Goal: Task Accomplishment & Management: Use online tool/utility

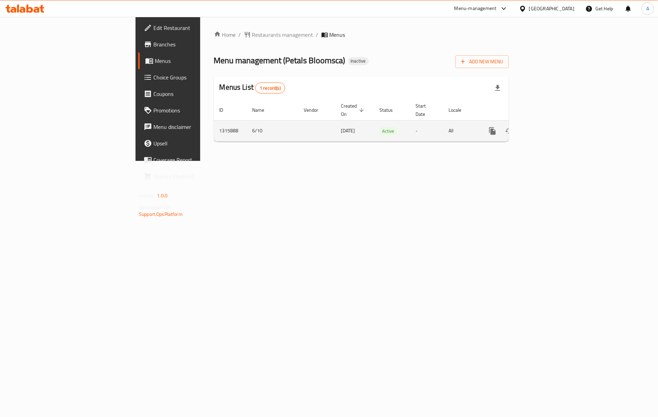
click at [546, 127] on icon "enhanced table" at bounding box center [542, 131] width 8 height 8
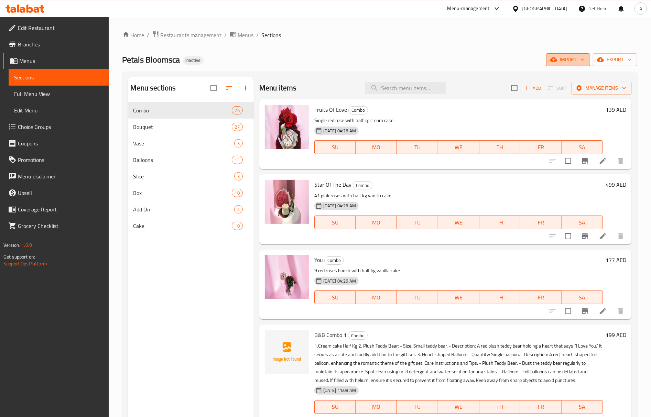
click at [575, 55] on span "import" at bounding box center [568, 59] width 33 height 9
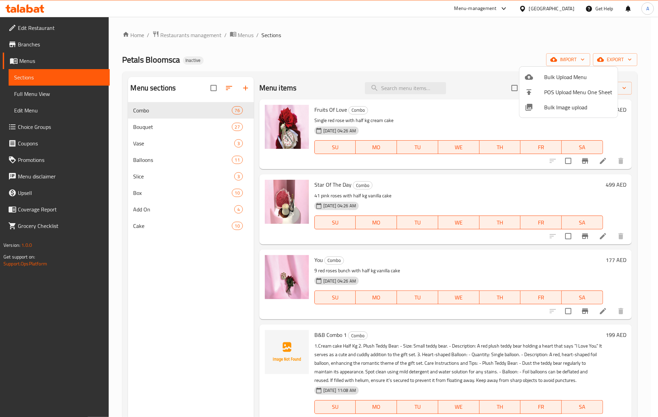
click at [550, 109] on span "Bulk Image upload" at bounding box center [578, 107] width 68 height 8
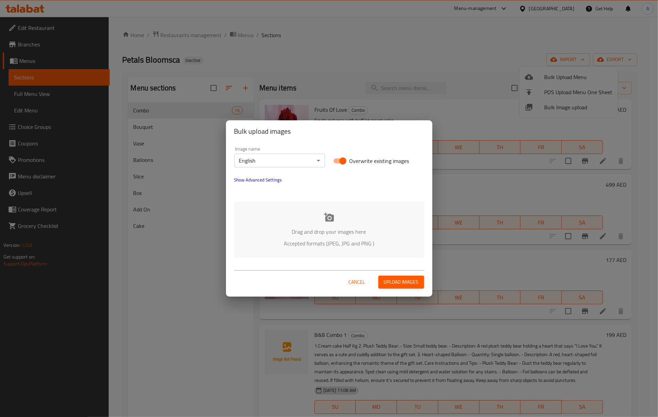
click at [343, 233] on p "Drag and drop your images here" at bounding box center [329, 232] width 169 height 8
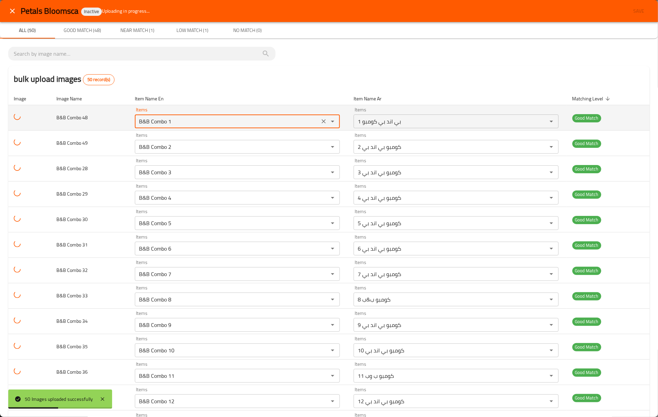
drag, startPoint x: 172, startPoint y: 122, endPoint x: 168, endPoint y: 123, distance: 4.4
click at [168, 123] on 48 "B&B Combo 1" at bounding box center [227, 122] width 181 height 10
type 48 "B&B Combo 48"
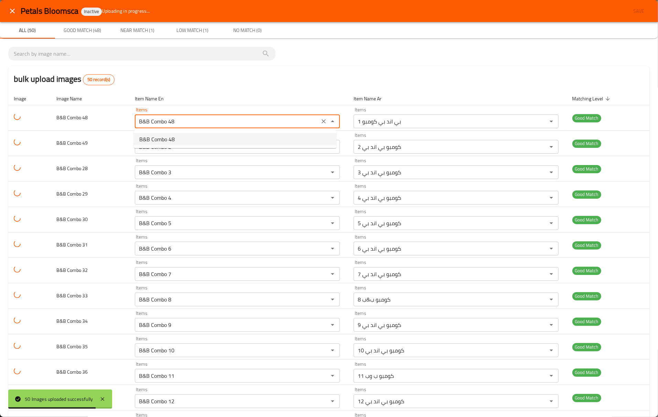
click at [173, 135] on span "B&B Combo 48" at bounding box center [156, 139] width 35 height 8
type 48-ar "كومبو ب & ب 48"
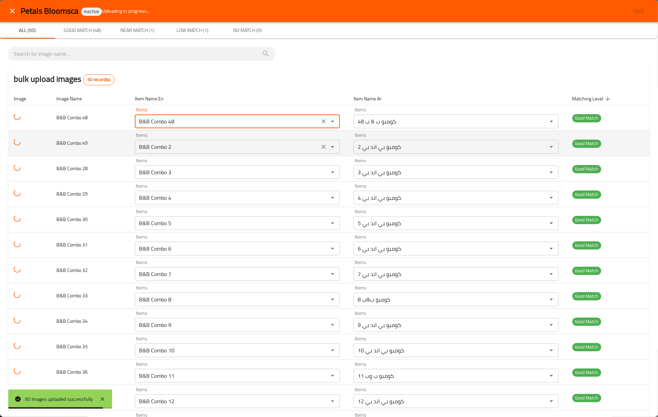
type 48 "B&B Combo 48"
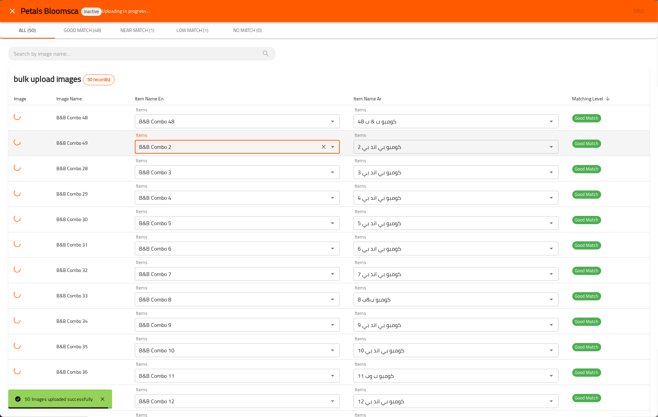
drag, startPoint x: 169, startPoint y: 147, endPoint x: 174, endPoint y: 147, distance: 5.2
click at [174, 147] on 49 "B&B Combo 2" at bounding box center [227, 147] width 181 height 10
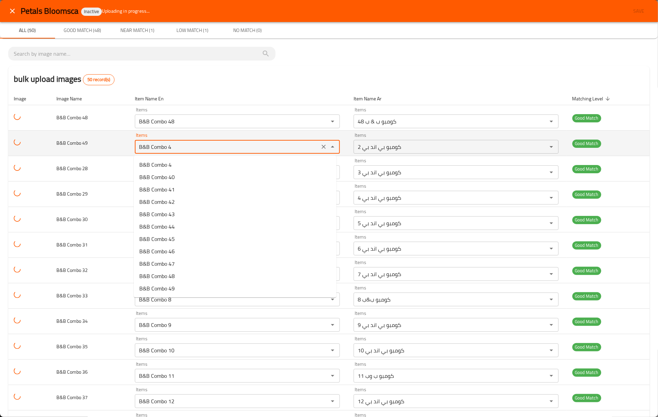
type 49 "B&B Combo 49"
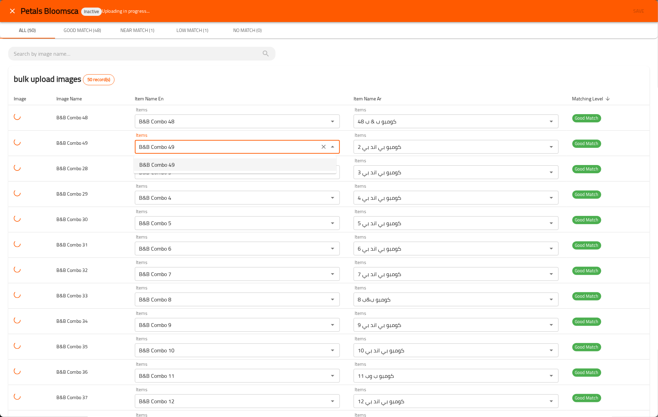
click at [175, 160] on 49-option-0 "B&B Combo 49" at bounding box center [235, 165] width 203 height 12
type 49-ar "كومبو بي اند بي 49"
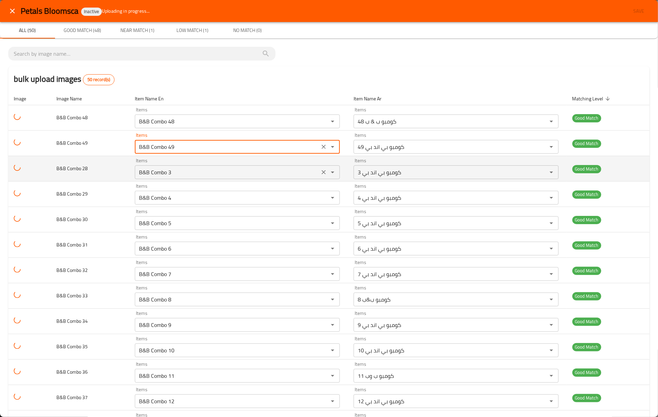
type 49 "B&B Combo 49"
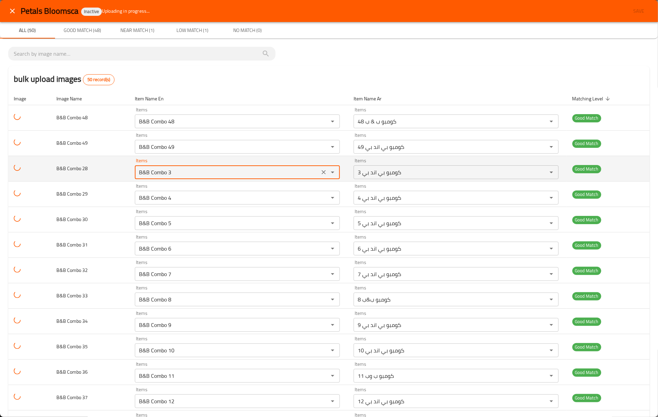
click at [168, 173] on 28 "B&B Combo 3" at bounding box center [227, 173] width 181 height 10
type 28 "B&B Combo 28"
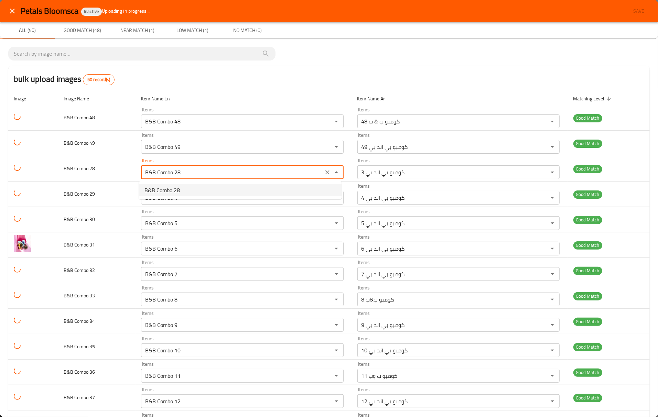
click at [160, 187] on span "B&B Combo 28" at bounding box center [161, 190] width 35 height 8
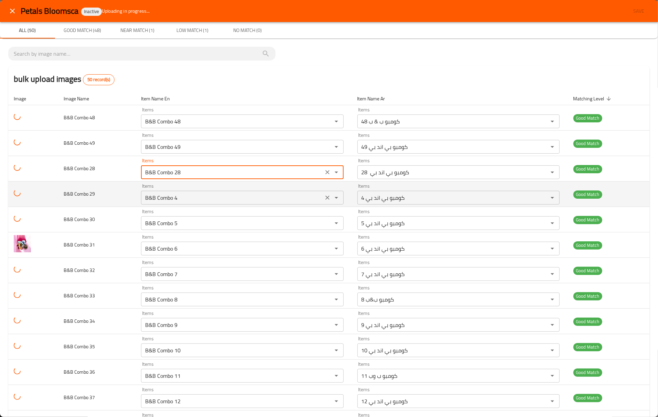
type 28-ar "كومبو بي اند بي 28"
type 28 "B&B Combo 28"
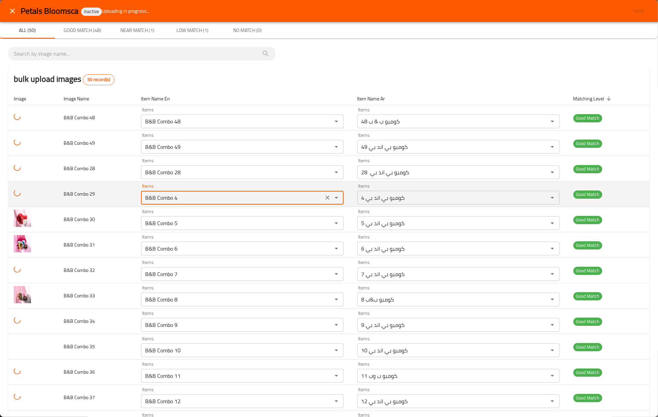
drag, startPoint x: 175, startPoint y: 198, endPoint x: 180, endPoint y: 200, distance: 5.2
click at [180, 200] on 29 "B&B Combo 4" at bounding box center [232, 198] width 178 height 10
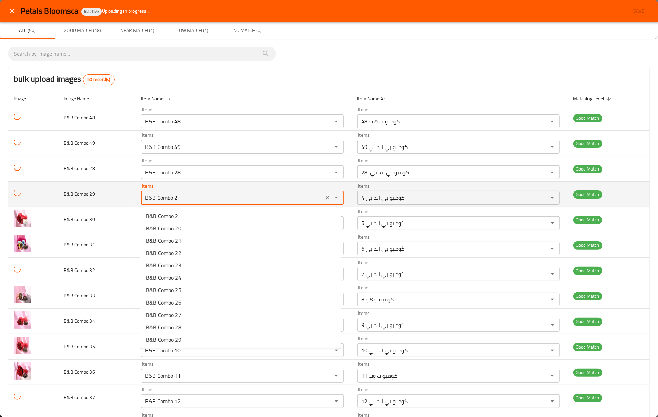
type 29 "B&B Combo 29"
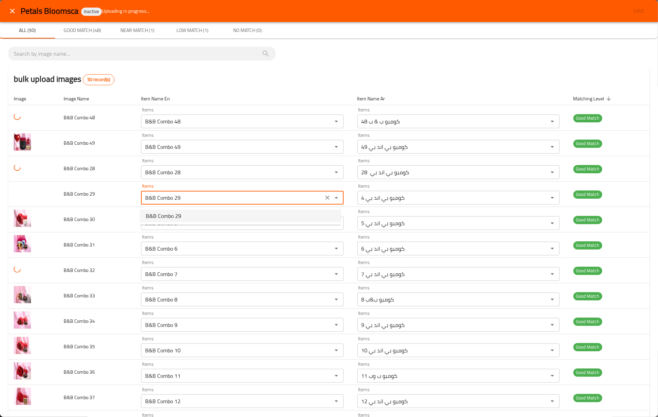
click at [183, 215] on 29-option-0 "B&B Combo 29" at bounding box center [240, 216] width 200 height 12
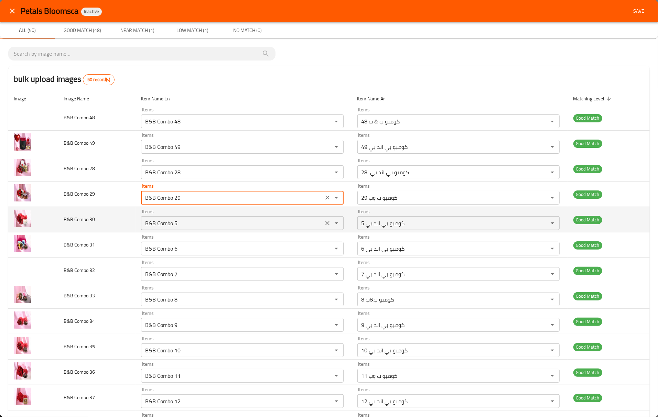
type 29-ar "كومبو ب وب 29"
type 29 "B&B Combo 29"
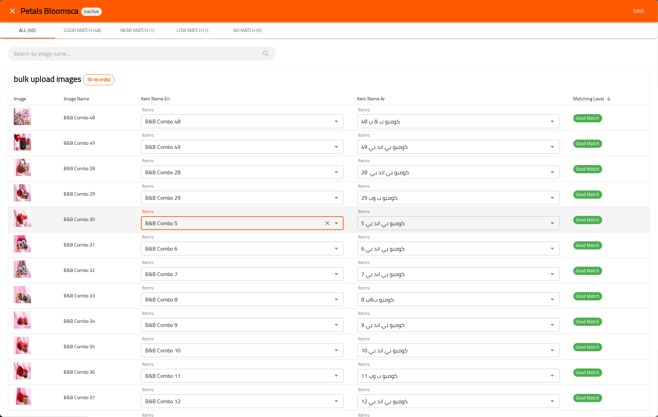
drag, startPoint x: 174, startPoint y: 224, endPoint x: 178, endPoint y: 224, distance: 4.1
click at [178, 224] on 30 "B&B Combo 5" at bounding box center [232, 223] width 178 height 10
type 30 "B&B Combo 30"
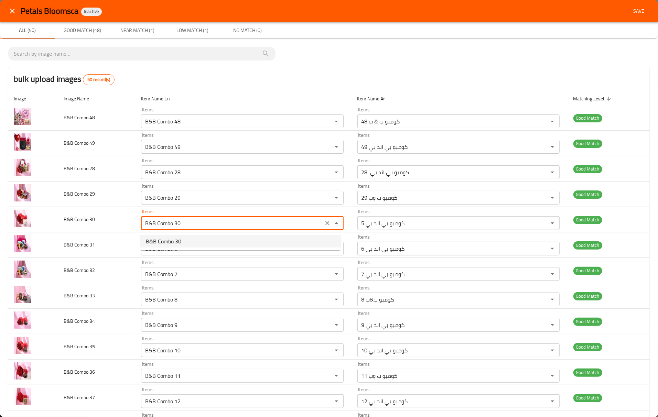
click at [185, 245] on 30-option-0 "B&B Combo 30" at bounding box center [240, 241] width 200 height 12
type 30-ar "كومبو ب & ب 30"
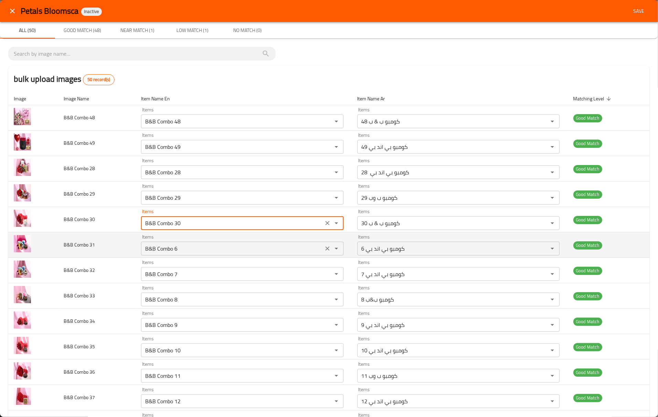
type 30 "B&B Combo 30"
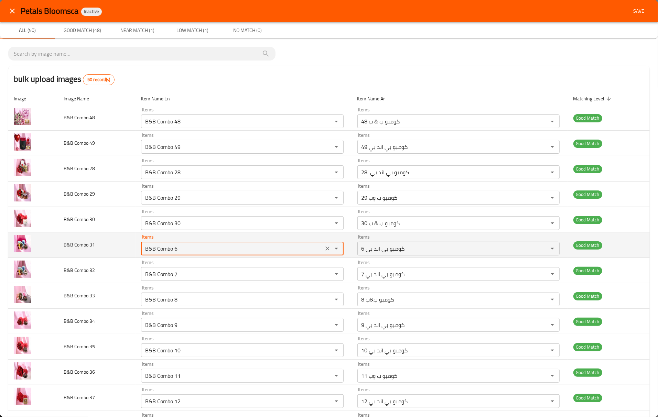
drag, startPoint x: 179, startPoint y: 250, endPoint x: 175, endPoint y: 250, distance: 4.2
click at [175, 250] on 31 "B&B Combo 6" at bounding box center [232, 249] width 178 height 10
type 31 "B&B Combo 31"
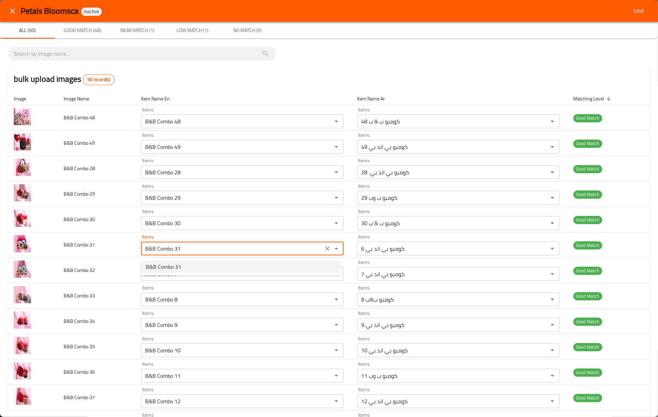
click at [197, 267] on 31-option-0 "B&B Combo 31" at bounding box center [240, 267] width 200 height 12
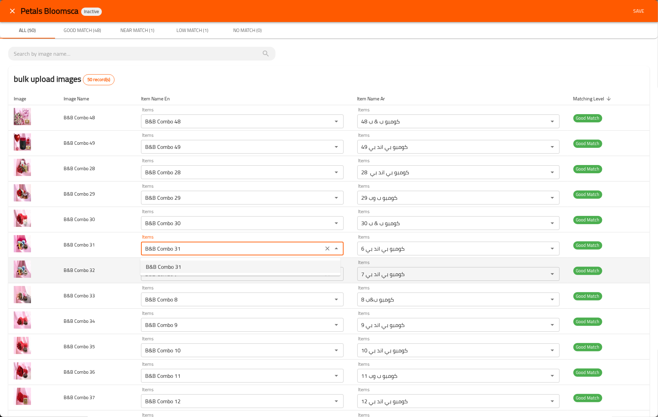
type 31-ar "كومبو بي اند بي 31"
type 31 "B&B Combo 31"
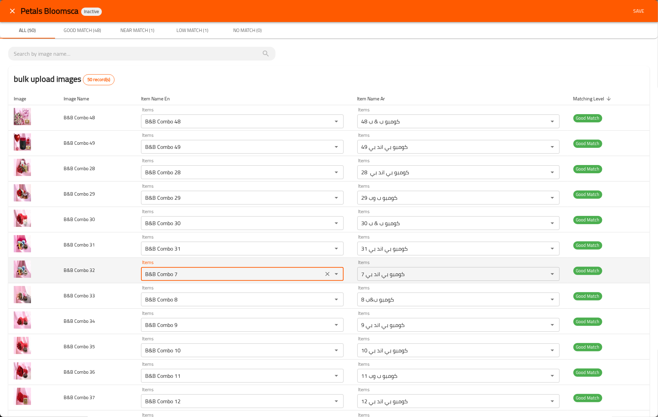
click at [176, 277] on 32 "B&B Combo 7" at bounding box center [232, 274] width 178 height 10
type 32 "B&B Combo 32"
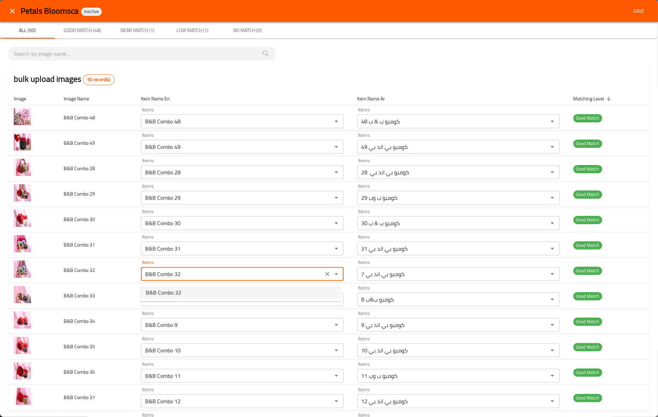
click at [174, 289] on span "B&B Combo 32" at bounding box center [163, 293] width 35 height 8
type 32-ar "كومبو بي اند بي 32"
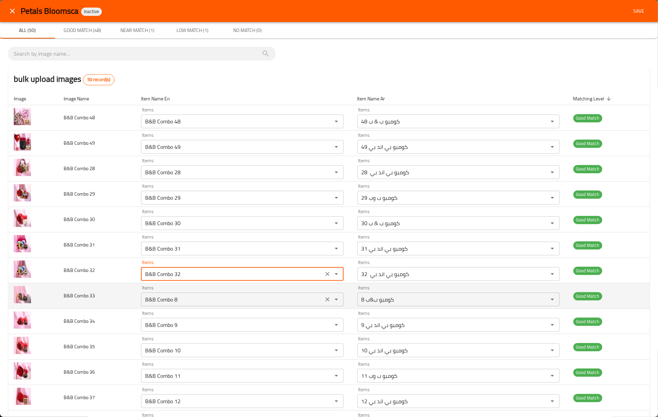
type 32 "B&B Combo 32"
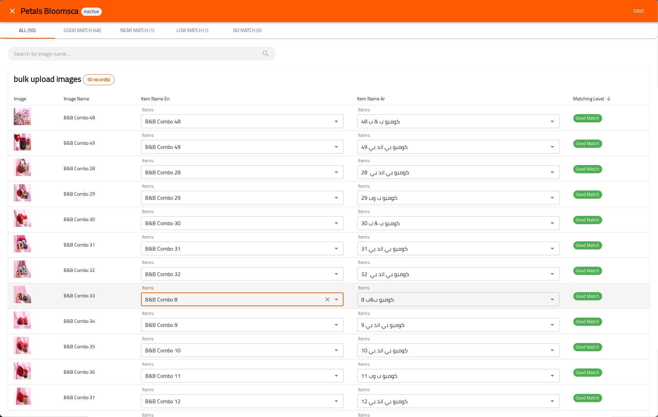
drag, startPoint x: 176, startPoint y: 302, endPoint x: 180, endPoint y: 302, distance: 3.8
click at [180, 302] on 33 "B&B Combo 8" at bounding box center [232, 300] width 178 height 10
type 33 "B&B Combo 33"
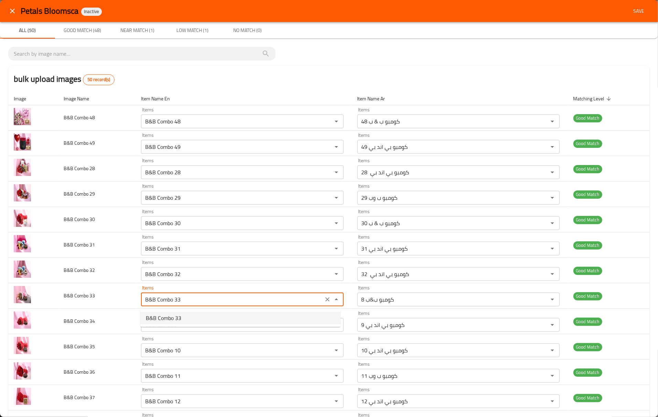
click at [182, 319] on 33-option-0 "B&B Combo 33" at bounding box center [240, 318] width 200 height 12
type 33-ar "كومبو ب اند بي 33"
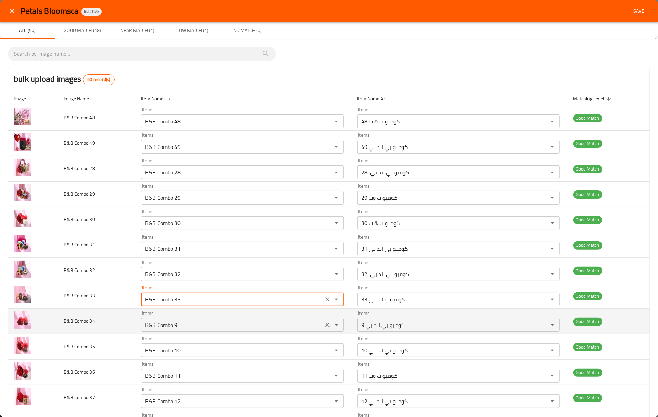
type 33 "B&B Combo 33"
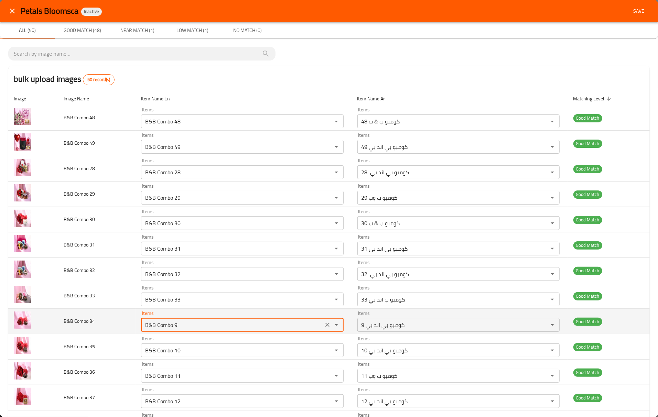
drag, startPoint x: 175, startPoint y: 323, endPoint x: 178, endPoint y: 326, distance: 4.4
click at [178, 326] on 34 "B&B Combo 9" at bounding box center [232, 325] width 178 height 10
type 34 "B&B Combo 34"
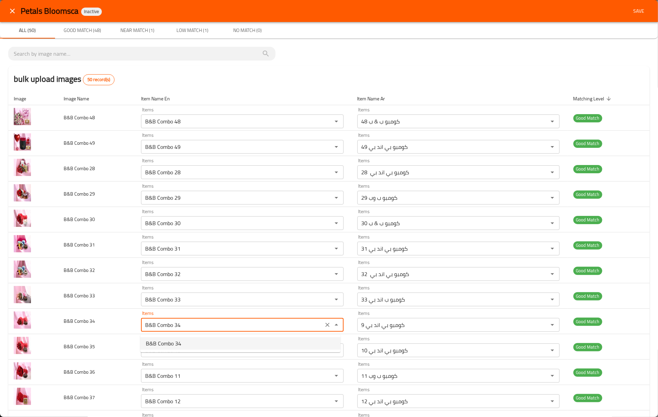
click at [177, 346] on span "B&B Combo 34" at bounding box center [163, 343] width 35 height 8
type 34-ar "كومبو 34"
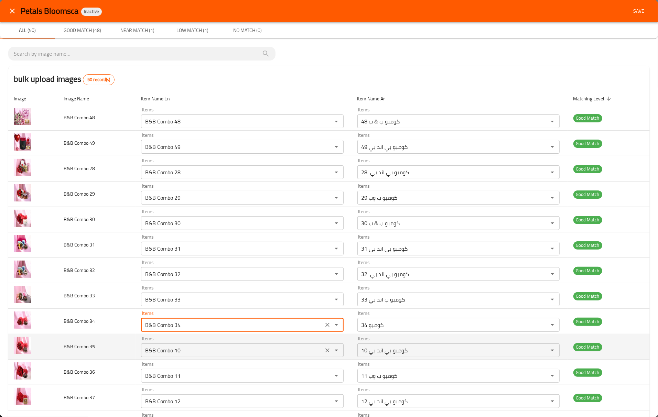
type 34 "B&B Combo 34"
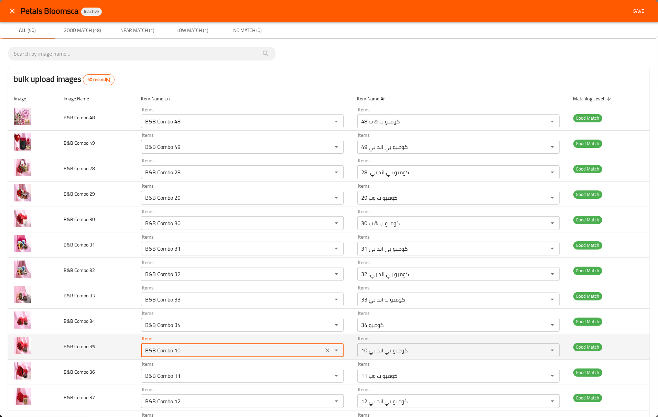
drag, startPoint x: 179, startPoint y: 354, endPoint x: 173, endPoint y: 353, distance: 5.7
click at [173, 353] on 35 "B&B Combo 10" at bounding box center [232, 351] width 178 height 10
type 35 "B&B Combo 35"
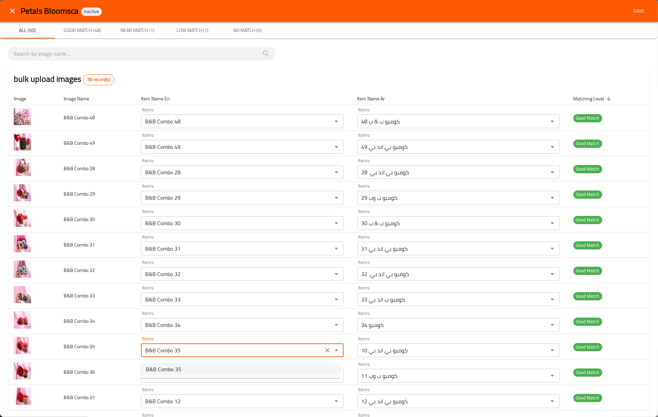
click at [175, 369] on span "B&B Combo 35" at bounding box center [163, 369] width 35 height 8
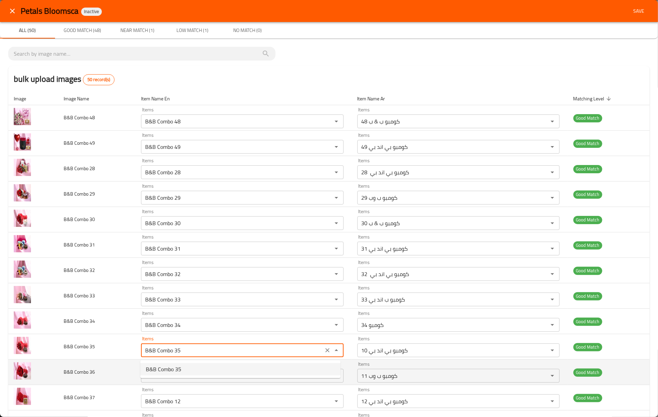
type 35-ar "كومبو ب & ب 35"
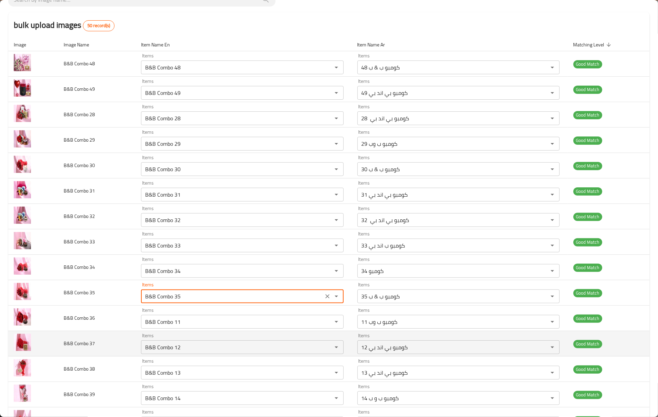
scroll to position [91, 0]
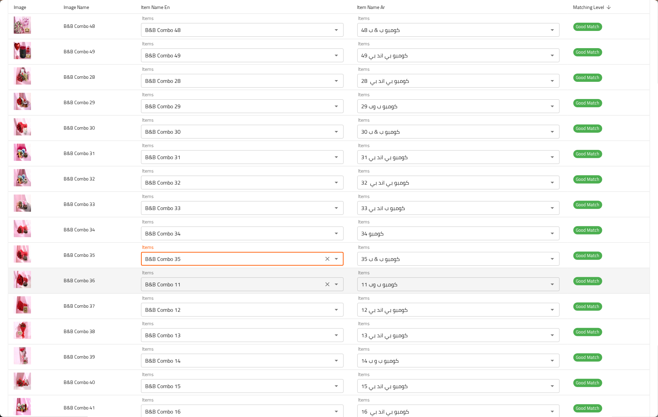
type 35 "B&B Combo 35"
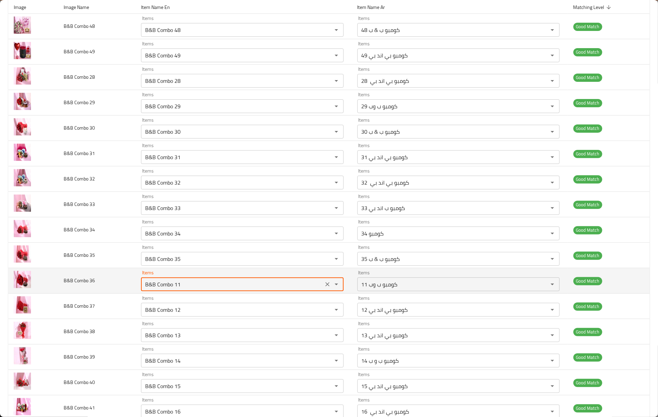
drag, startPoint x: 178, startPoint y: 287, endPoint x: 174, endPoint y: 288, distance: 4.4
click at [174, 288] on 36 "B&B Combo 11" at bounding box center [232, 285] width 178 height 10
type 36 "B&B Combo 36"
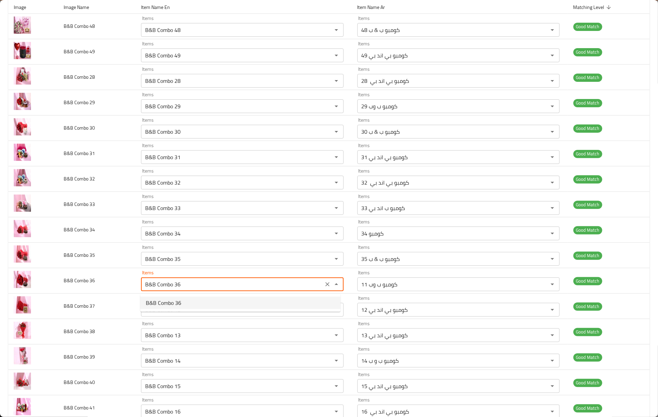
click at [179, 300] on span "B&B Combo 36" at bounding box center [163, 303] width 35 height 8
type 36-ar "كومبو بي اند بي 36"
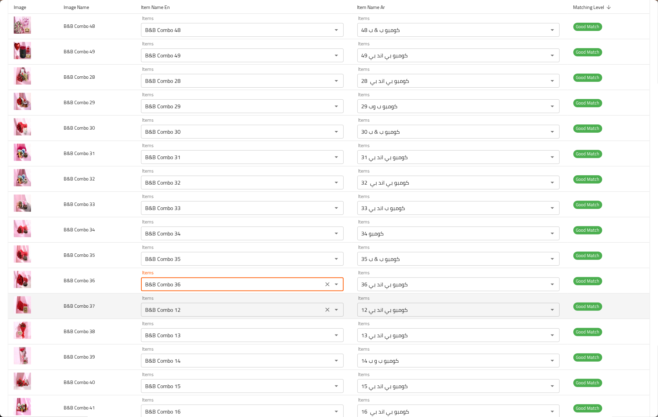
type 36 "B&B Combo 36"
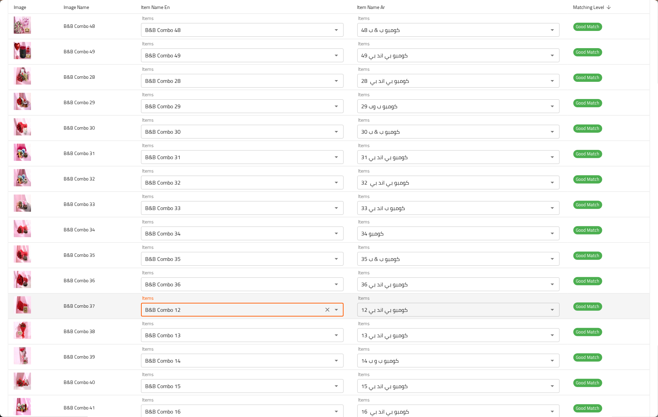
drag, startPoint x: 174, startPoint y: 311, endPoint x: 201, endPoint y: 316, distance: 27.5
click at [201, 315] on 37 "B&B Combo 12" at bounding box center [232, 310] width 178 height 10
type 37 "B&B Combo 37"
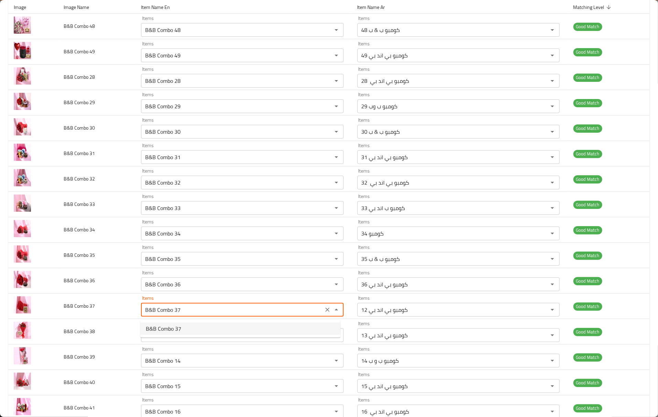
click at [159, 325] on span "B&B Combo 37" at bounding box center [163, 329] width 35 height 8
type 37-ar "كومبو بي اند بي 37"
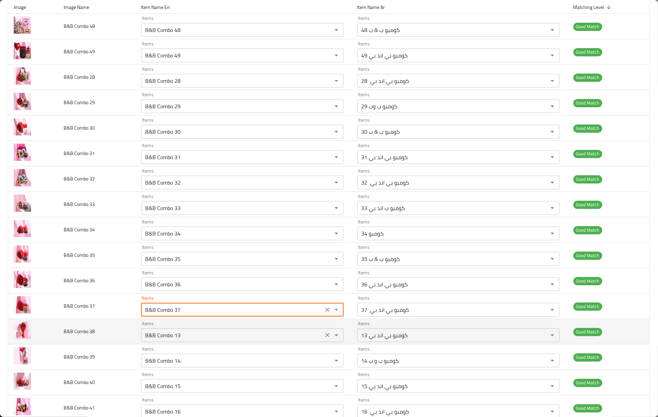
type 37 "B&B Combo 37"
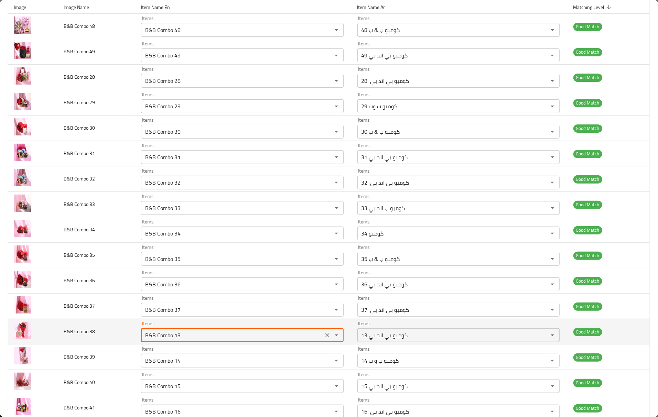
drag, startPoint x: 175, startPoint y: 332, endPoint x: 187, endPoint y: 339, distance: 14.3
click at [187, 339] on 38 "B&B Combo 13" at bounding box center [232, 336] width 178 height 10
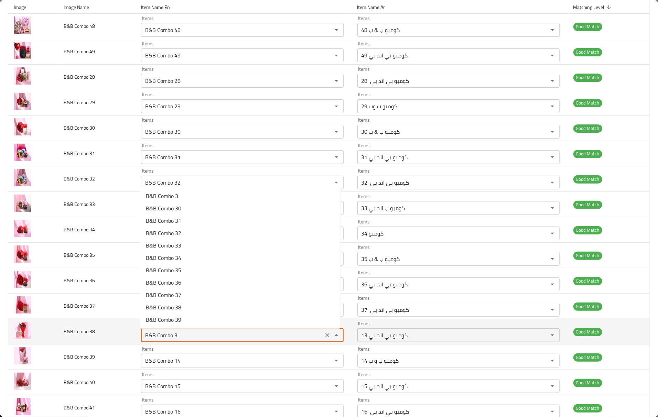
type 38 "B&B Combo 38"
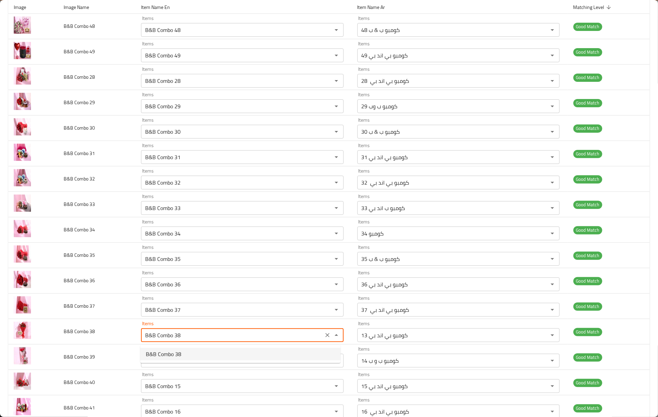
click at [167, 350] on span "B&B Combo 38" at bounding box center [163, 354] width 35 height 8
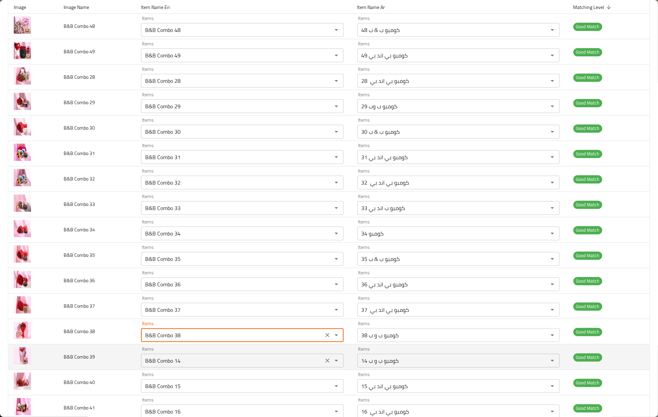
type 38-ar "كومبو ب و ب 38"
type 38 "B&B Combo 38"
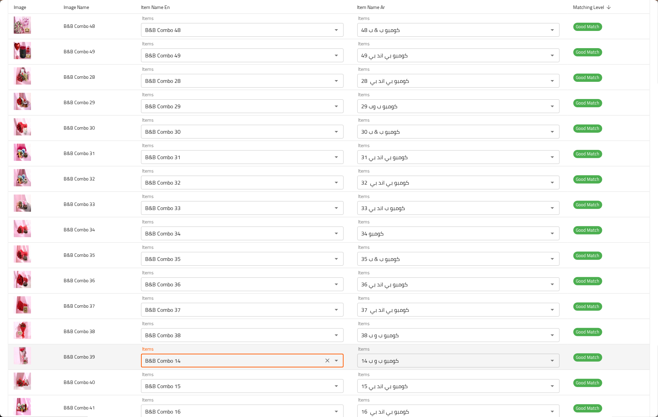
drag, startPoint x: 178, startPoint y: 363, endPoint x: 174, endPoint y: 364, distance: 4.3
click at [175, 364] on 39 "B&B Combo 14" at bounding box center [232, 361] width 178 height 10
click at [174, 364] on 39 "B&B Combo 14" at bounding box center [232, 361] width 178 height 10
drag, startPoint x: 175, startPoint y: 361, endPoint x: 195, endPoint y: 367, distance: 21.1
click at [195, 366] on 39 "B&B Combo 14" at bounding box center [232, 361] width 178 height 10
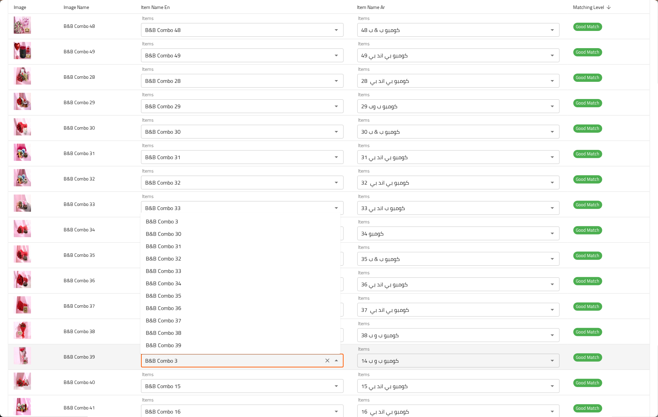
type 39 "B&B Combo 39"
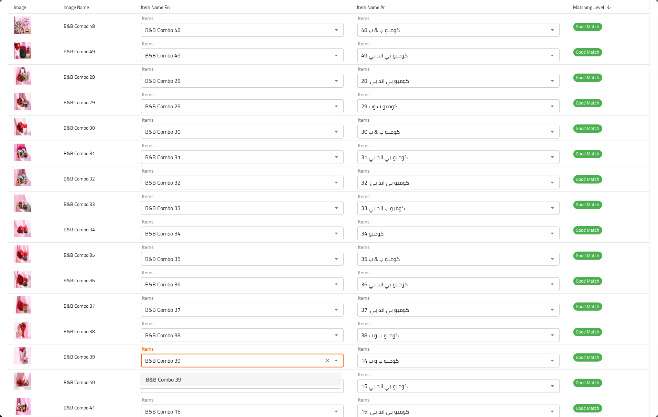
click at [180, 381] on span "B&B Combo 39" at bounding box center [163, 380] width 35 height 8
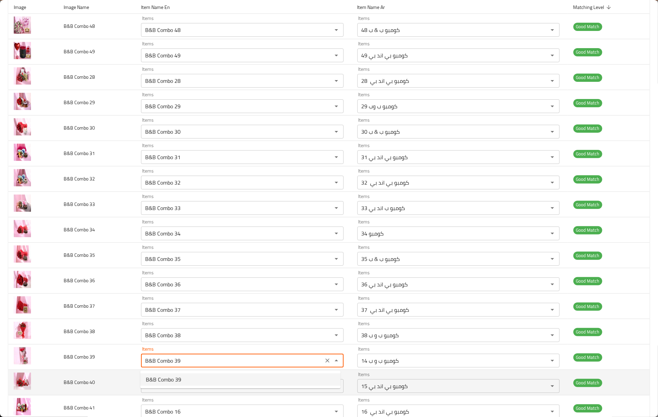
type 39-ar "كومبو ب & ب 39"
type 39 "B&B Combo 39"
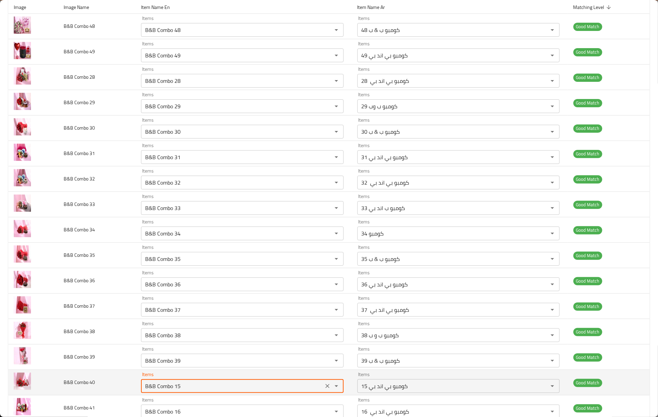
drag, startPoint x: 174, startPoint y: 388, endPoint x: 195, endPoint y: 394, distance: 22.1
click at [195, 393] on div "B&B Combo 15 Items" at bounding box center [242, 386] width 202 height 14
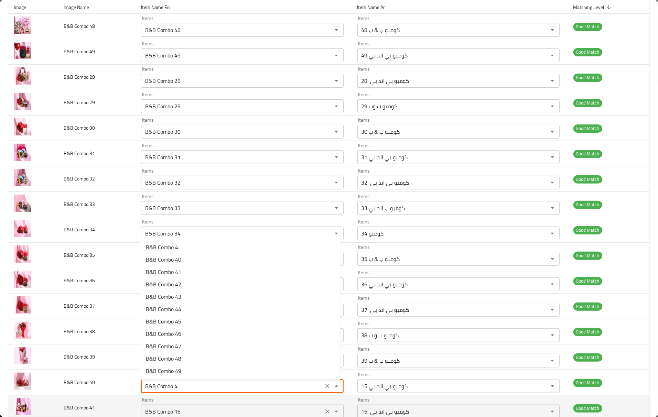
type 40 "B&B Combo 40"
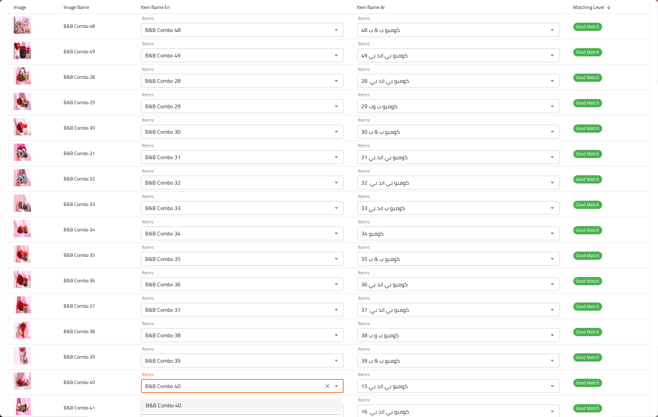
click at [167, 403] on span "B&B Combo 40" at bounding box center [163, 405] width 35 height 8
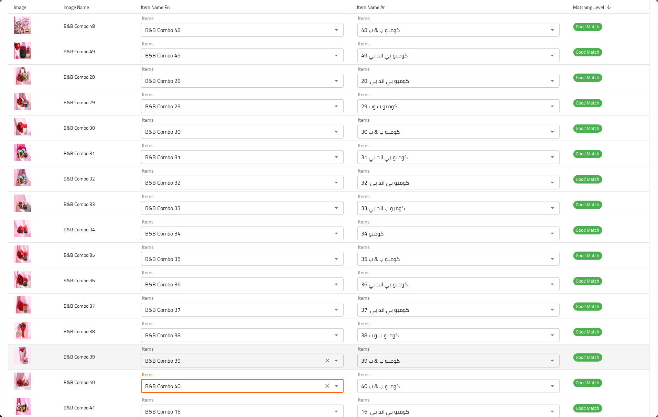
type 40-ar "كومبو ب & ب 40"
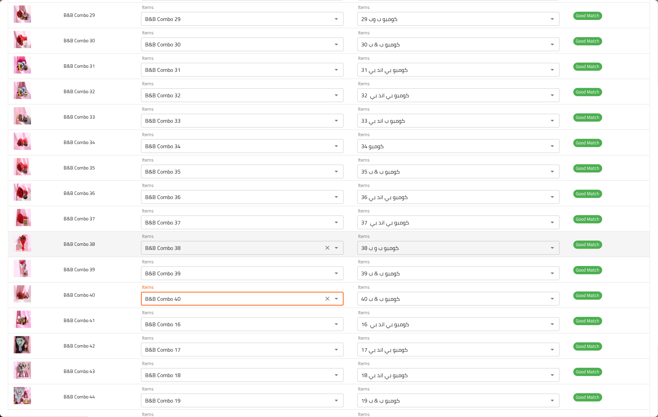
scroll to position [229, 0]
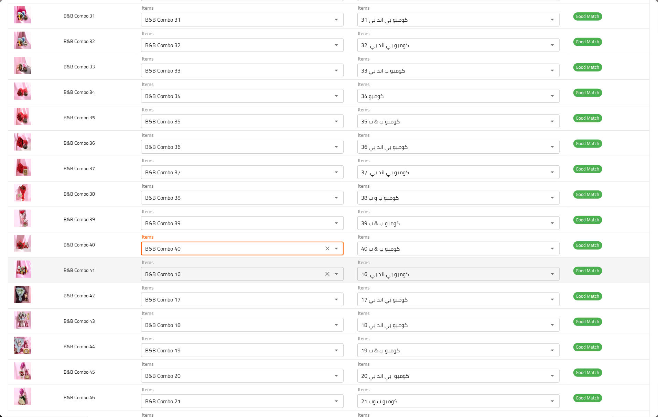
type 40 "B&B Combo 40"
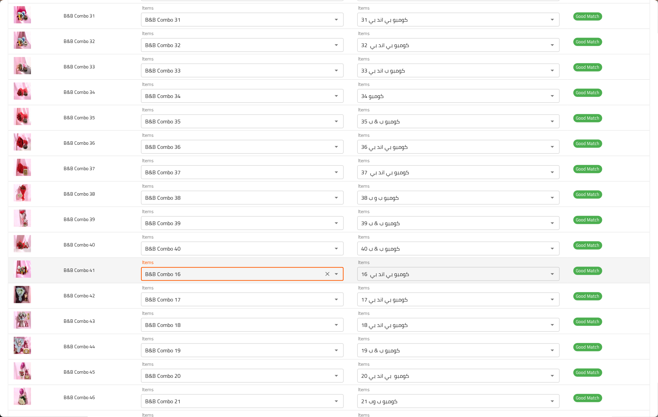
drag, startPoint x: 175, startPoint y: 277, endPoint x: 186, endPoint y: 278, distance: 11.8
click at [186, 278] on 41 "B&B Combo 16" at bounding box center [232, 274] width 178 height 10
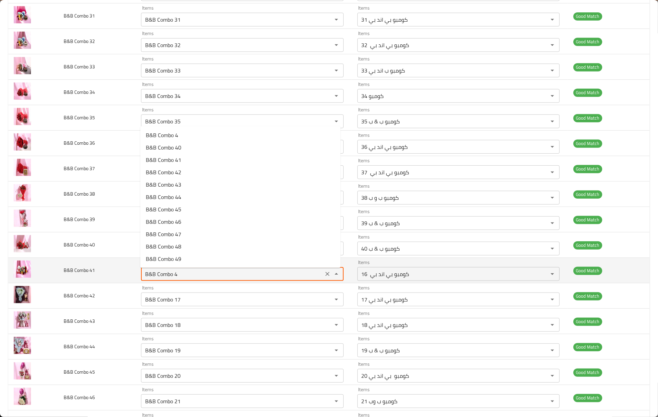
type 41 "B&B Combo 41"
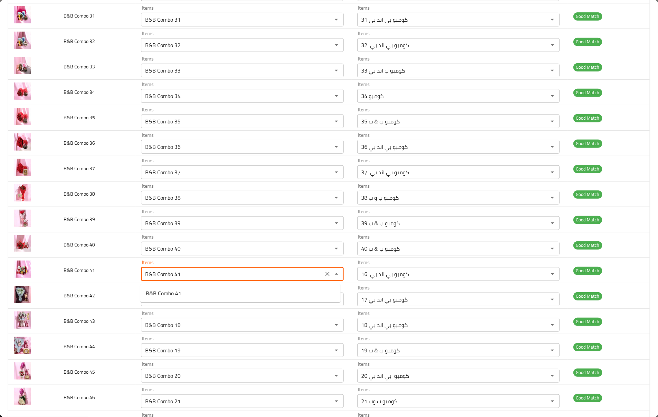
click at [178, 289] on span "B&B Combo 41" at bounding box center [163, 293] width 35 height 8
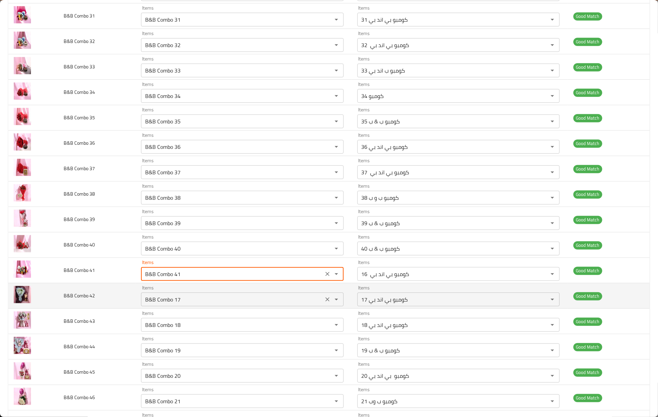
type 41-ar "كومبو ب و ب 41"
type 41 "B&B Combo 41"
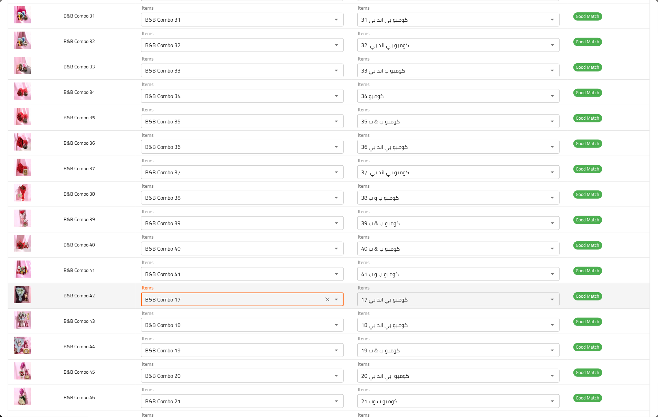
drag, startPoint x: 175, startPoint y: 302, endPoint x: 184, endPoint y: 303, distance: 8.3
click at [184, 303] on 42 "B&B Combo 17" at bounding box center [232, 300] width 178 height 10
click at [183, 302] on 42 "B&B Combo 17" at bounding box center [232, 300] width 178 height 10
click at [177, 300] on 42 "B&B Combo 17" at bounding box center [232, 300] width 178 height 10
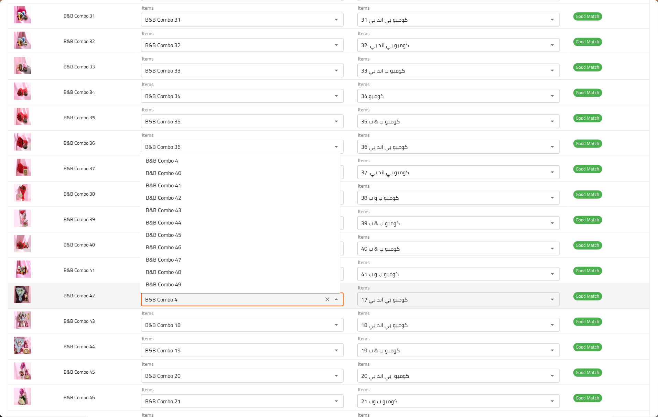
type 42 "B&B Combo 42"
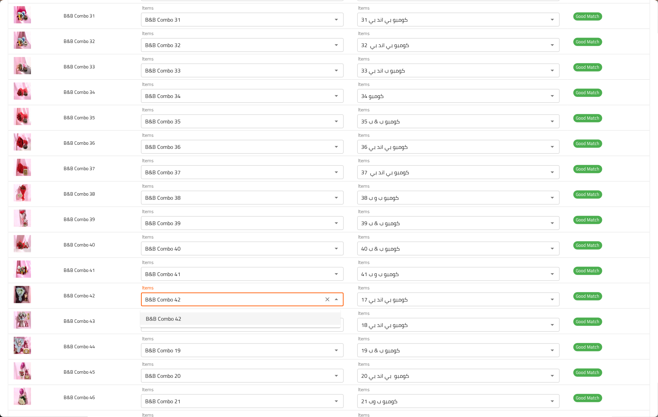
click at [175, 316] on span "B&B Combo 42" at bounding box center [163, 319] width 35 height 8
type 42-ar "كومبو بي اند بي 42"
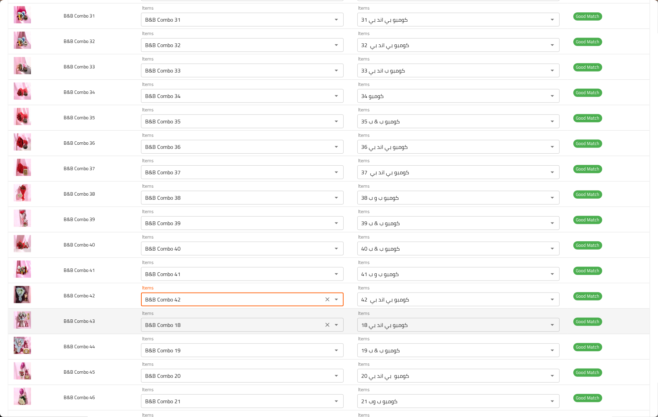
type 42 "B&B Combo 42"
click at [177, 326] on 43 "B&B Combo 18" at bounding box center [232, 325] width 178 height 10
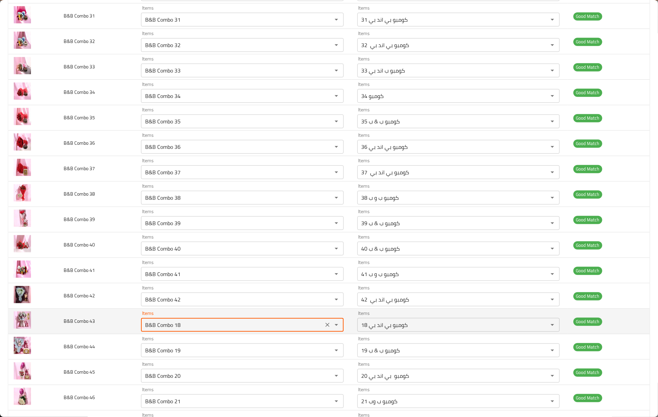
click at [177, 326] on 43 "B&B Combo 18" at bounding box center [232, 325] width 178 height 10
click at [181, 326] on 43 "B&B Combo 18" at bounding box center [232, 325] width 178 height 10
click at [178, 327] on 43 "B&B Combo 18" at bounding box center [232, 325] width 178 height 10
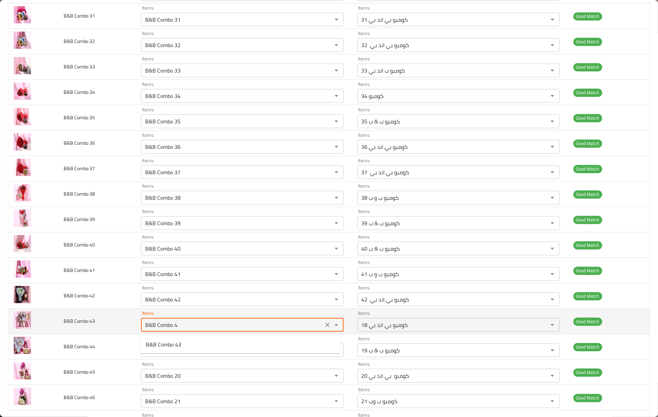
type 43 "B&B Combo 43"
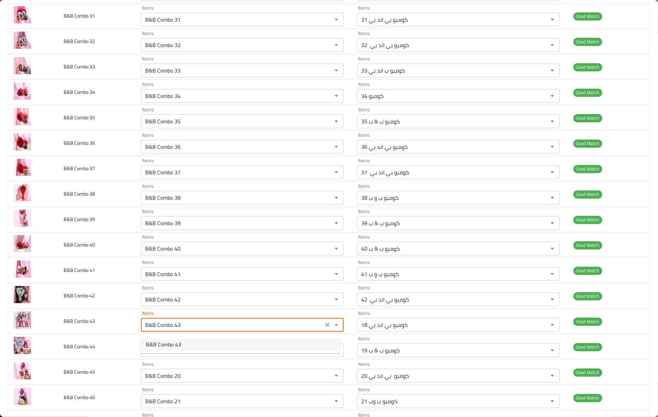
click at [173, 346] on span "B&B Combo 43" at bounding box center [163, 345] width 35 height 8
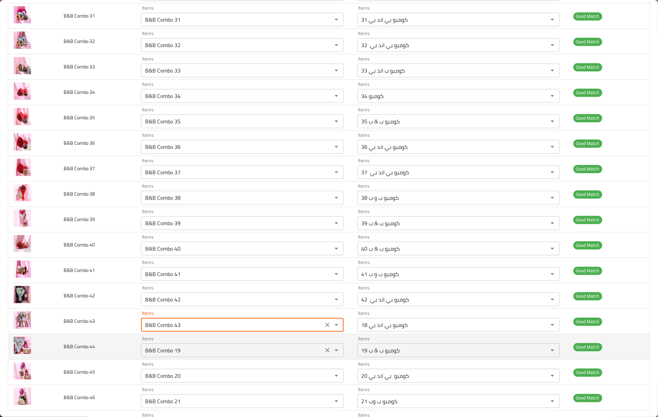
type 43-ar "كومبو ب& ب 43"
type 43 "B&B Combo 43"
click at [177, 354] on 44 "B&B Combo 19" at bounding box center [232, 351] width 178 height 10
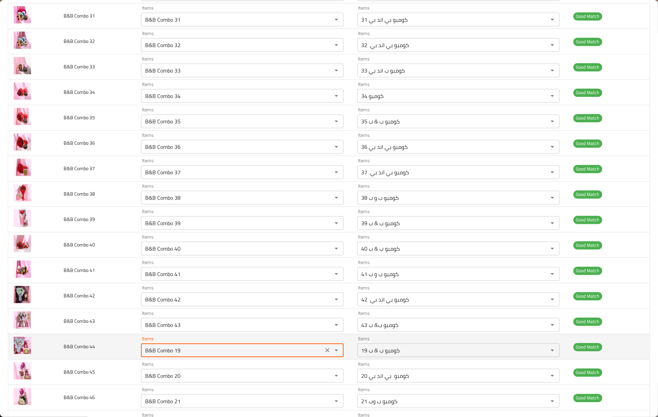
click at [177, 354] on 44 "B&B Combo 19" at bounding box center [232, 351] width 178 height 10
click at [179, 354] on 44 "B&B Combo 19" at bounding box center [232, 351] width 178 height 10
type 44 "B&B Combo 44"
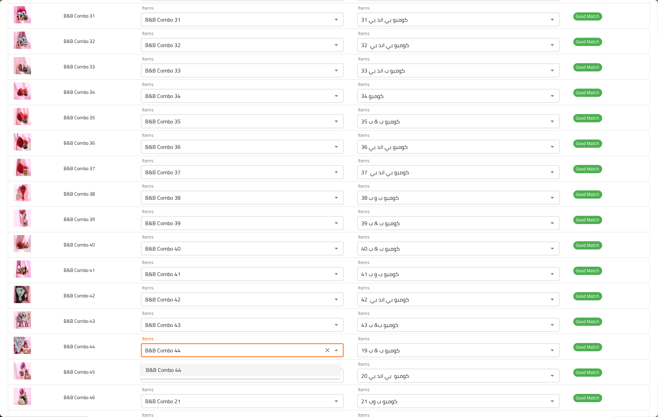
click at [175, 367] on span "B&B Combo 44" at bounding box center [163, 370] width 35 height 8
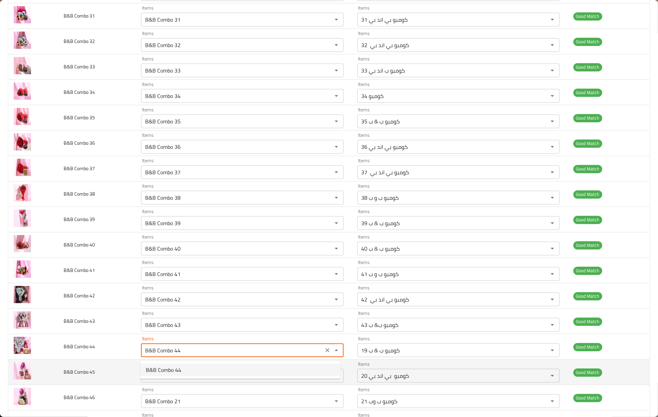
type 44-ar "كومبو ب و ب 44"
type 44 "B&B Combo 44"
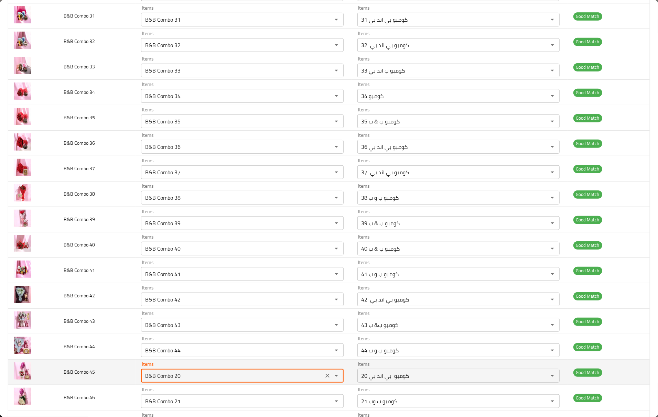
click at [178, 380] on 45 "B&B Combo 20" at bounding box center [232, 376] width 178 height 10
click at [178, 377] on 45 "B&B Combo 20" at bounding box center [232, 376] width 178 height 10
click at [176, 379] on 45 "B&B Combo 20" at bounding box center [232, 376] width 178 height 10
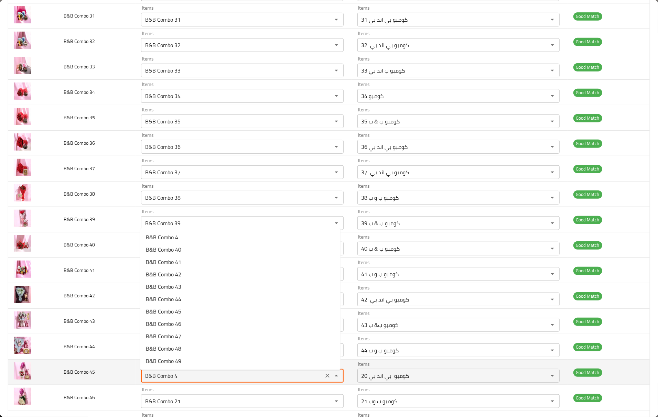
type 45 "B&B Combo 45"
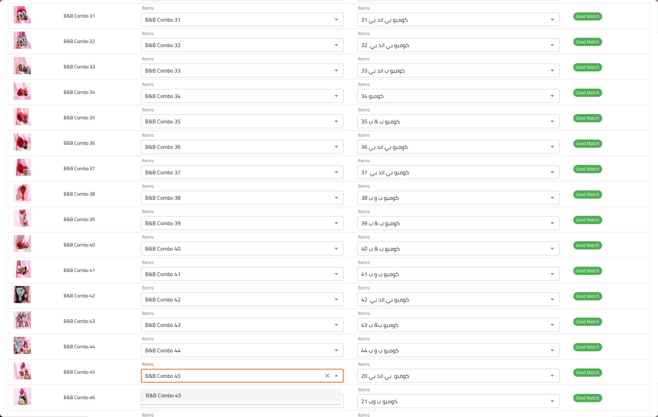
click at [176, 393] on span "B&B Combo 45" at bounding box center [163, 395] width 35 height 8
type 45-ar "كومبو ب و ب 45"
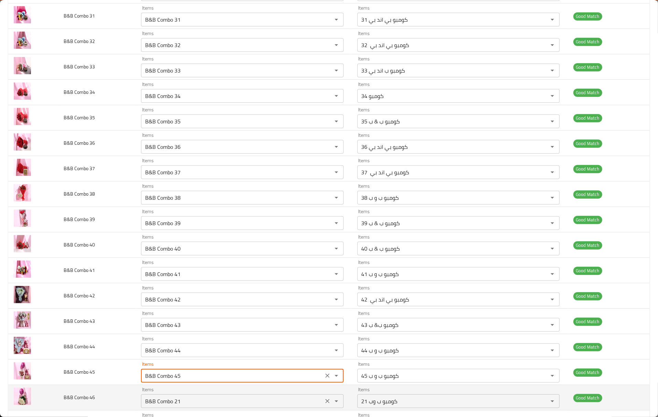
type 45 "B&B Combo 45"
click at [177, 405] on 46 "B&B Combo 21" at bounding box center [232, 402] width 178 height 10
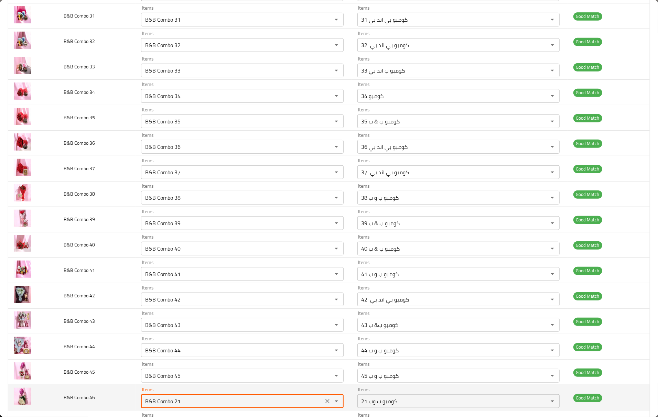
click at [174, 405] on 46 "B&B Combo 21" at bounding box center [232, 402] width 178 height 10
drag, startPoint x: 174, startPoint y: 405, endPoint x: 180, endPoint y: 405, distance: 6.2
click at [180, 405] on 46 "B&B Combo 21" at bounding box center [232, 402] width 178 height 10
type 46 "B&B Combo 46"
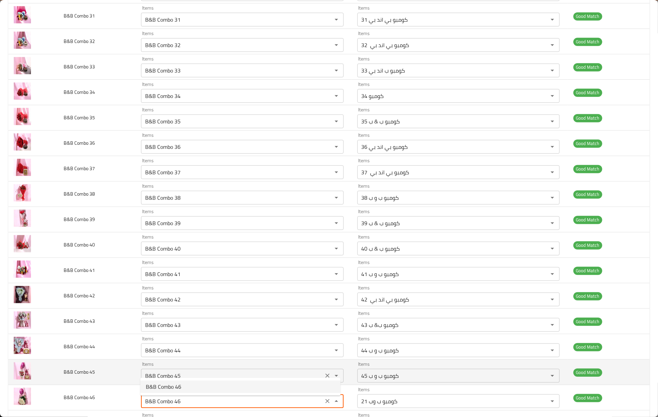
drag, startPoint x: 169, startPoint y: 386, endPoint x: 164, endPoint y: 380, distance: 7.8
click at [170, 386] on span "B&B Combo 46" at bounding box center [163, 387] width 35 height 8
type 46-ar "كومبو ب & ب 46"
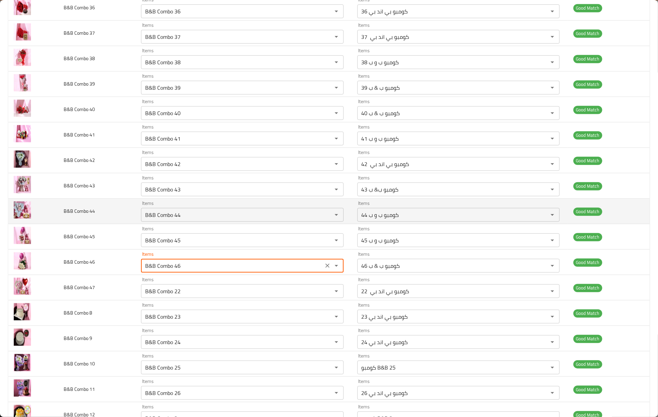
scroll to position [413, 0]
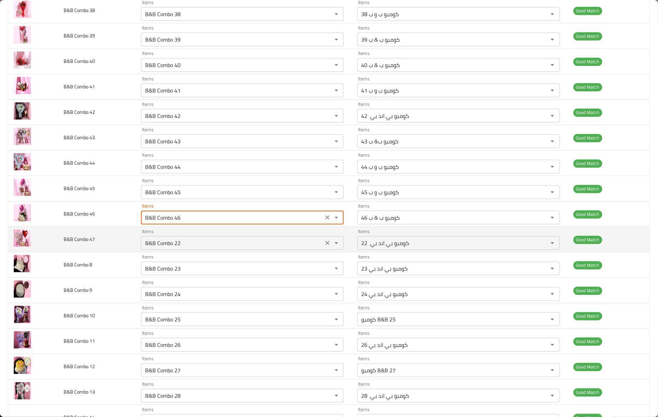
type 46 "B&B Combo 46"
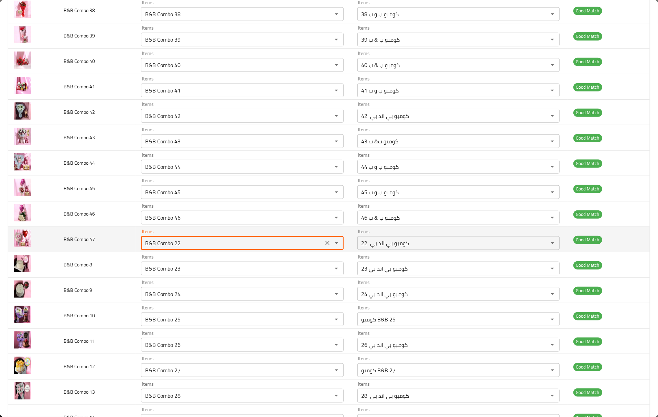
drag, startPoint x: 174, startPoint y: 244, endPoint x: 181, endPoint y: 246, distance: 7.5
click at [181, 246] on 47 "B&B Combo 22" at bounding box center [232, 243] width 178 height 10
type 47 "B&B Combo 47"
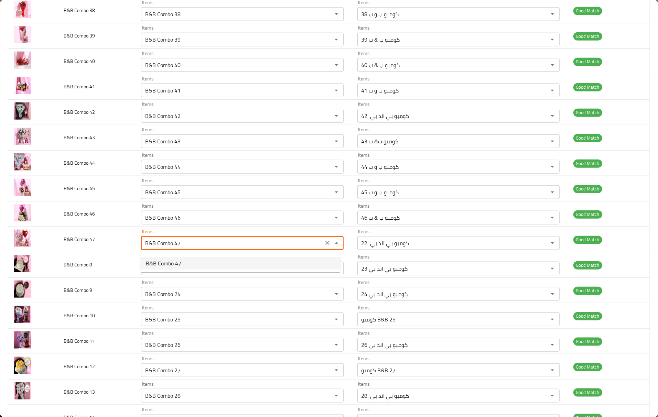
click at [174, 262] on span "B&B Combo 47" at bounding box center [163, 263] width 35 height 8
type 47-ar "كومبو بي اند بي 47"
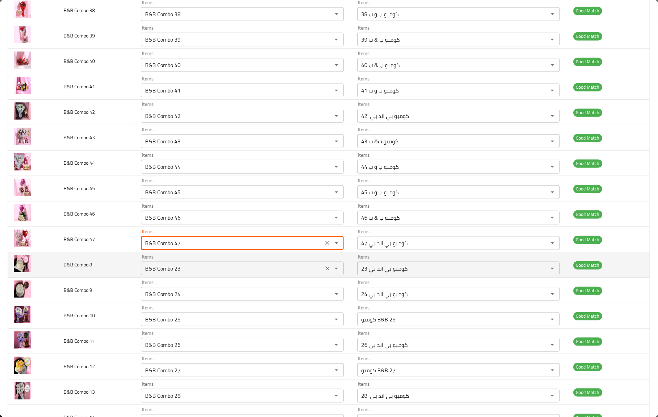
type 47 "B&B Combo 47"
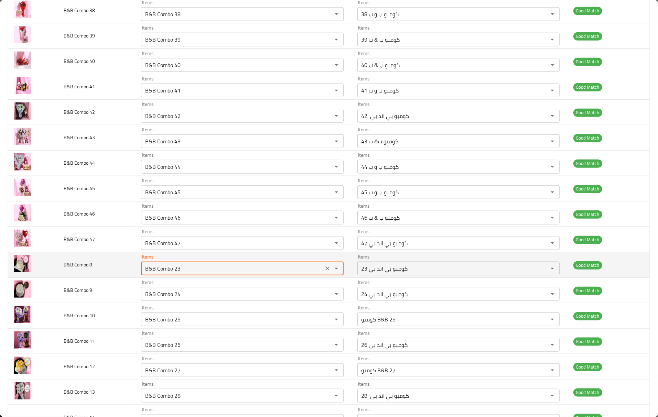
drag, startPoint x: 179, startPoint y: 272, endPoint x: 175, endPoint y: 275, distance: 4.7
click at [175, 273] on 8 "B&B Combo 23" at bounding box center [232, 269] width 178 height 10
type 8 "B&B Combo 8"
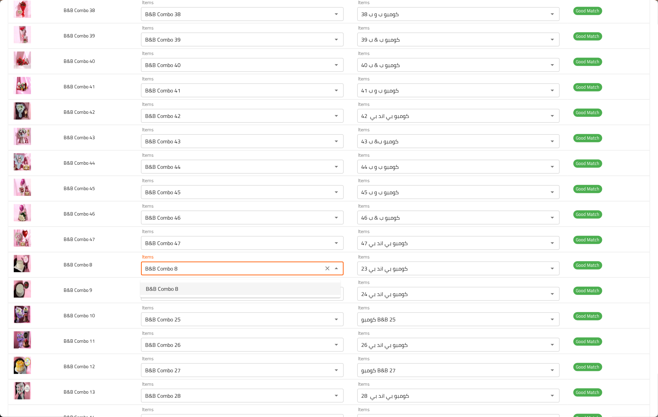
click at [179, 294] on 8-option-0 "B&B Combo 8" at bounding box center [240, 289] width 200 height 12
type 8-ar "كومبو ب&ب 8"
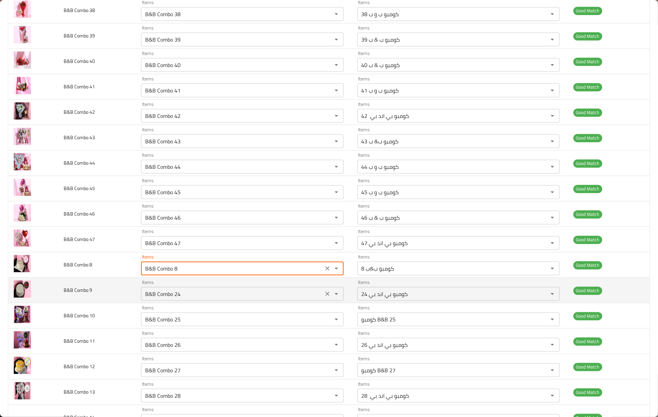
type 8 "B&B Combo 8"
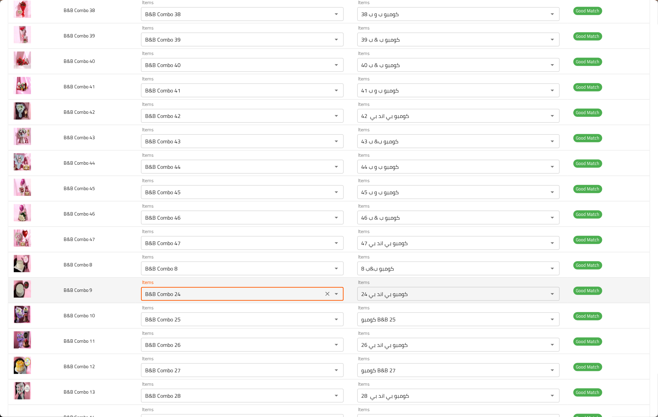
drag, startPoint x: 179, startPoint y: 299, endPoint x: 174, endPoint y: 301, distance: 5.7
click at [174, 299] on 9 "B&B Combo 24" at bounding box center [232, 294] width 178 height 10
type 9 "B&B Combo 9"
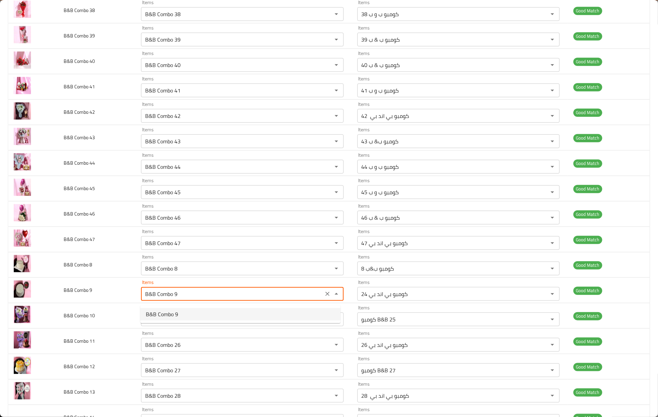
click at [181, 319] on 9-option-0 "B&B Combo 9" at bounding box center [240, 314] width 200 height 12
type 9-ar "كومبو بي اند بي 9"
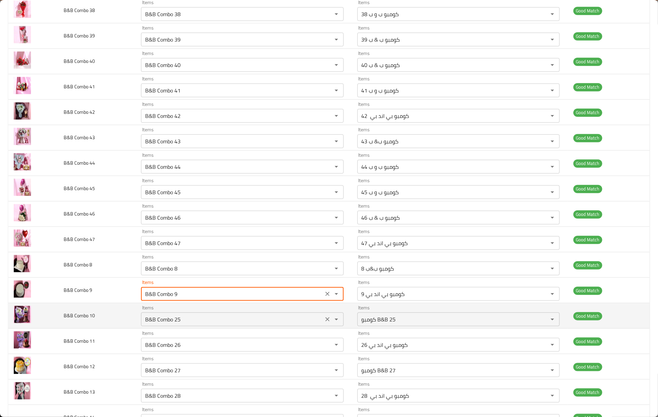
type 9 "B&B Combo 9"
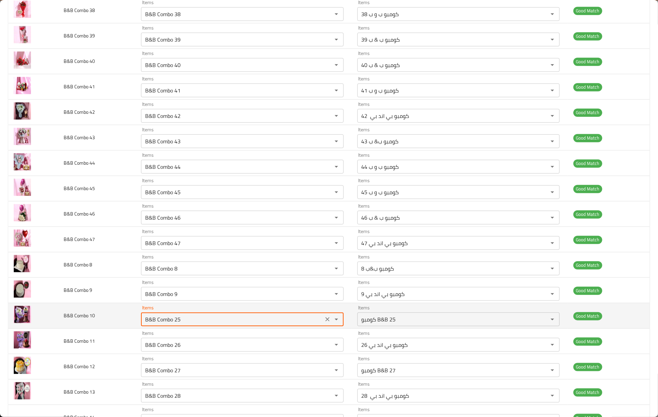
drag, startPoint x: 179, startPoint y: 325, endPoint x: 175, endPoint y: 329, distance: 5.6
click at [175, 326] on div "B&B Combo 25 Items" at bounding box center [242, 320] width 202 height 14
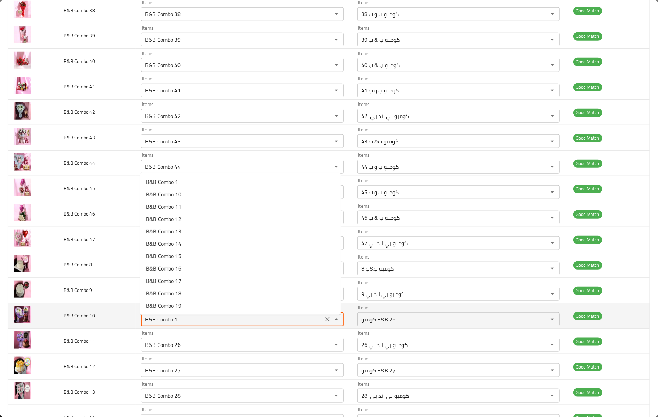
type 10 "B&B Combo 10"
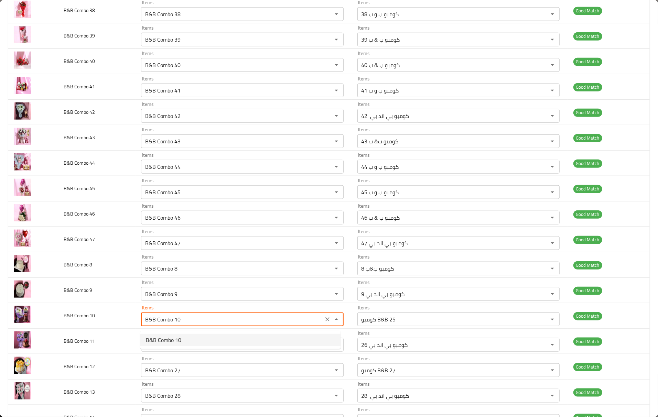
click at [167, 344] on span "B&B Combo 10" at bounding box center [163, 340] width 35 height 8
type 10-ar "كومبو بي اند بي 10"
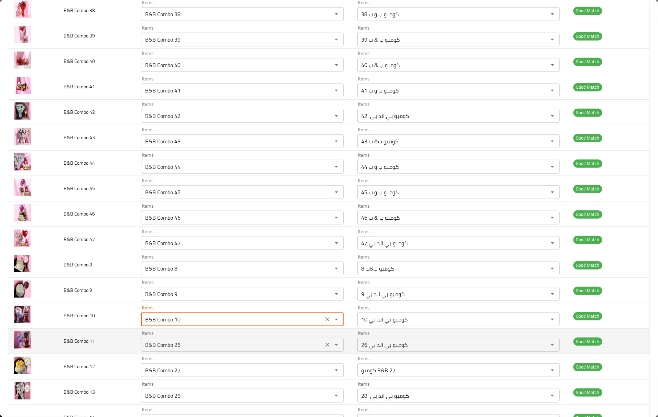
type 10 "B&B Combo 10"
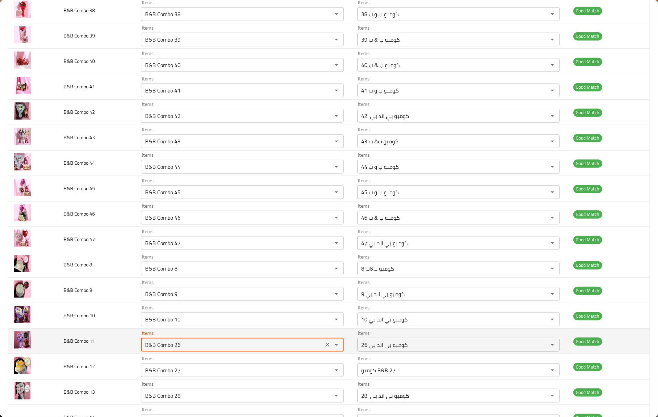
drag, startPoint x: 177, startPoint y: 352, endPoint x: 173, endPoint y: 350, distance: 4.2
click at [173, 350] on 11 "B&B Combo 26" at bounding box center [232, 345] width 178 height 10
drag, startPoint x: 185, startPoint y: 345, endPoint x: 175, endPoint y: 349, distance: 10.9
click at [175, 349] on 11 "B&B Combo 26" at bounding box center [232, 345] width 178 height 10
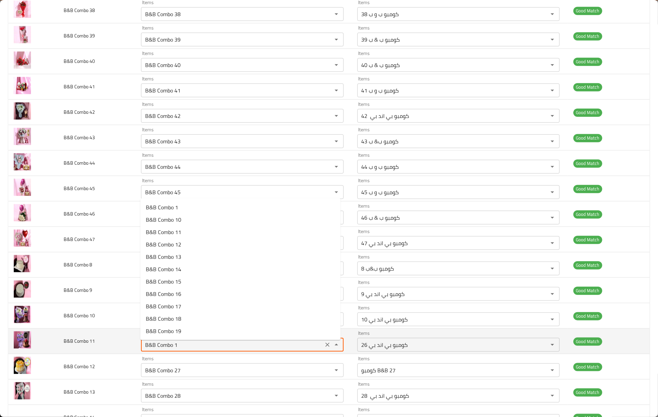
type 11 "B&B Combo 11"
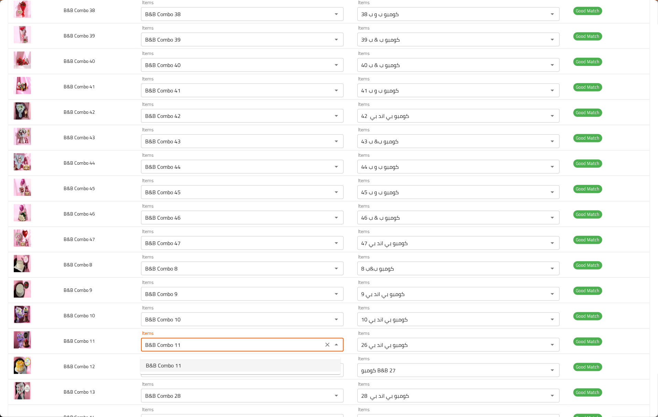
click at [168, 366] on span "B&B Combo 11" at bounding box center [163, 366] width 35 height 8
type 11-ar "كومبو ب وب 11"
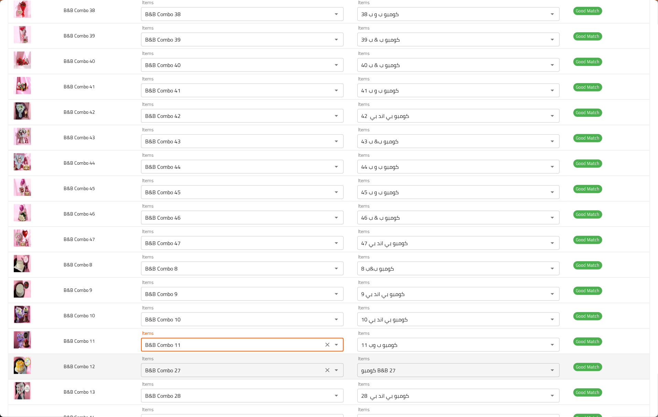
type 11 "B&B Combo 11"
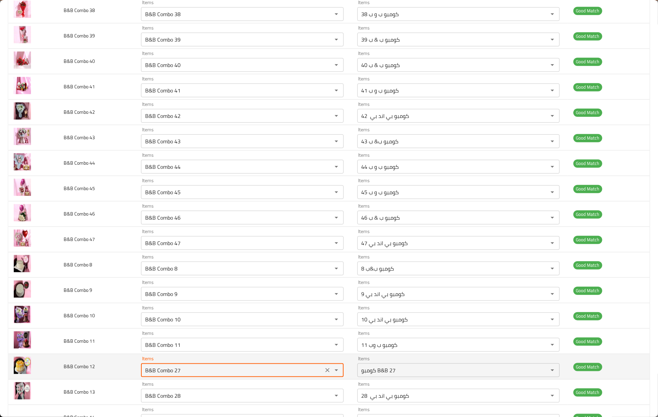
drag, startPoint x: 174, startPoint y: 374, endPoint x: 190, endPoint y: 375, distance: 16.5
click at [190, 375] on 12 "B&B Combo 27" at bounding box center [232, 371] width 178 height 10
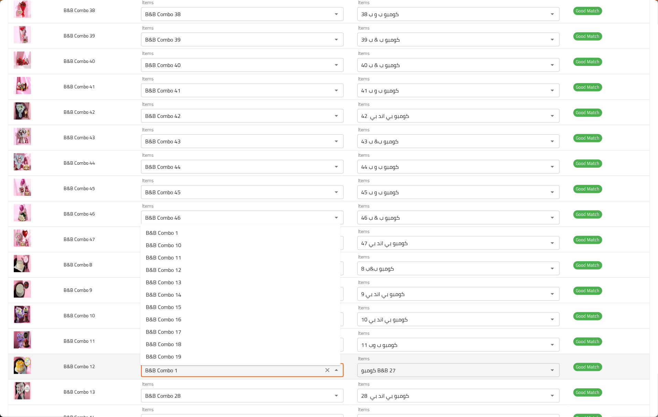
type 12 "B&B Combo 12"
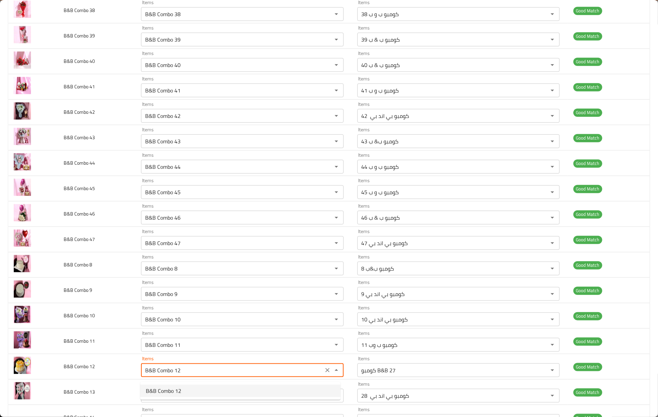
click at [173, 391] on span "B&B Combo 12" at bounding box center [163, 391] width 35 height 8
type 12-ar "كومبو بي اند بي 12"
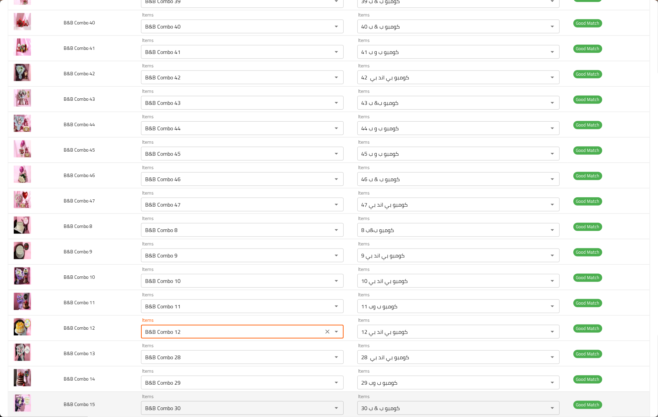
scroll to position [504, 0]
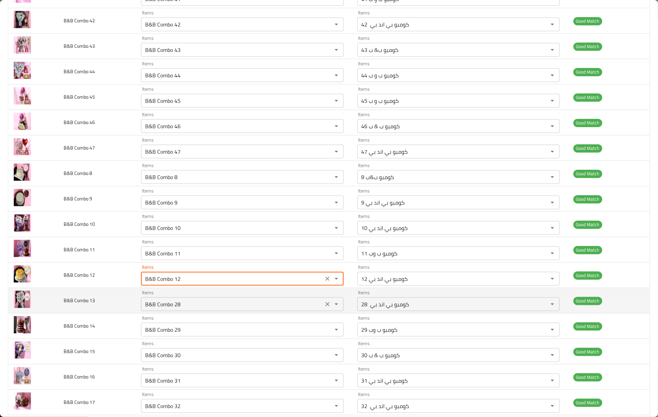
type 12 "B&B Combo 12"
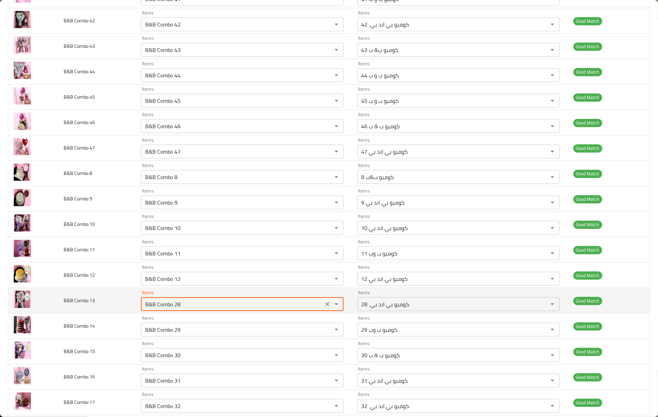
drag, startPoint x: 174, startPoint y: 310, endPoint x: 180, endPoint y: 309, distance: 5.5
click at [180, 309] on 13 "B&B Combo 28" at bounding box center [232, 305] width 178 height 10
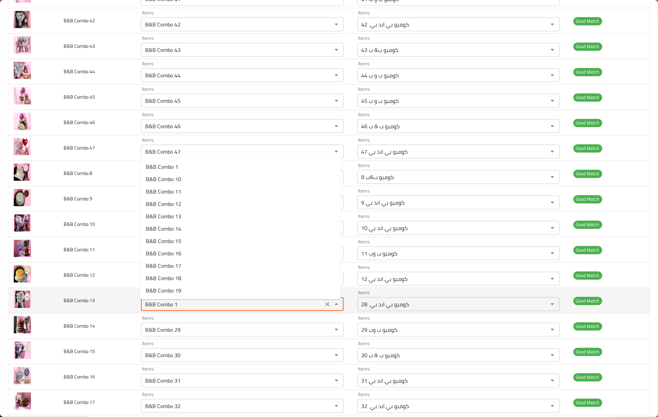
type 13 "B&B Combo 13"
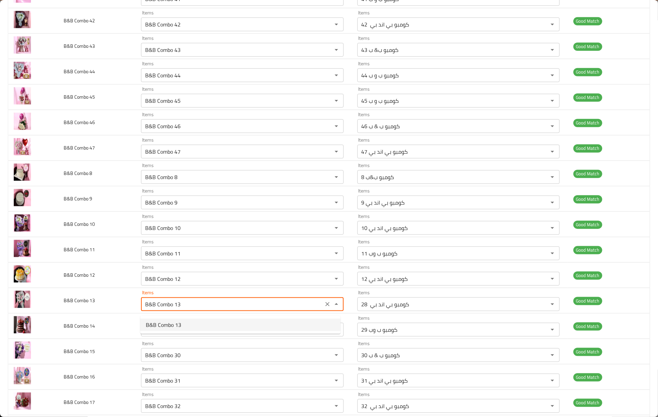
click at [175, 322] on span "B&B Combo 13" at bounding box center [163, 325] width 35 height 8
type 13-ar "كومبو بي اند بي 13"
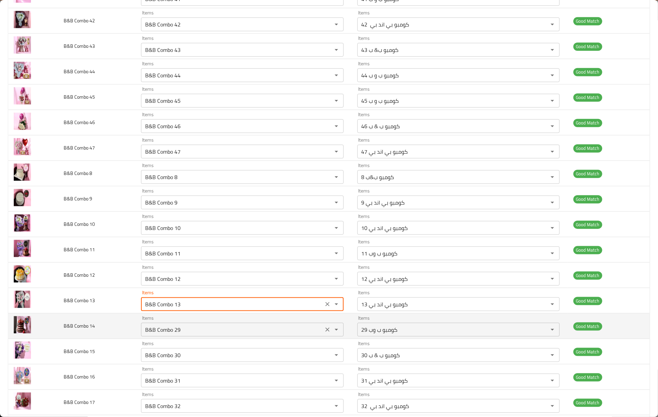
type 13 "B&B Combo 13"
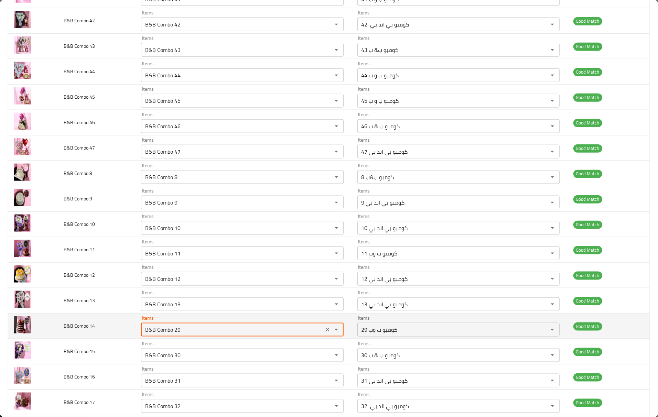
drag, startPoint x: 175, startPoint y: 332, endPoint x: 180, endPoint y: 333, distance: 4.9
click at [180, 333] on 14 "B&B Combo 29" at bounding box center [232, 330] width 178 height 10
type 14 "B&B Combo 14"
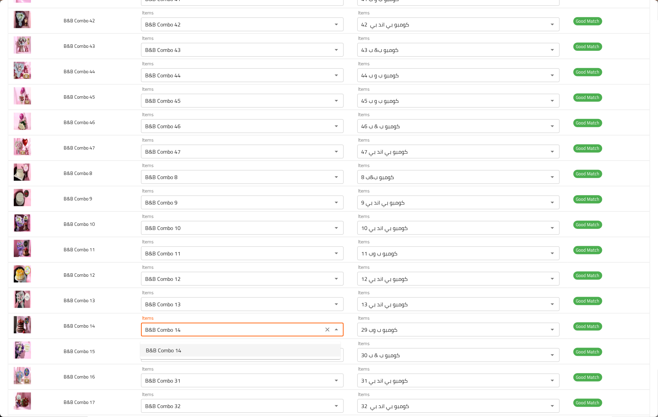
click at [170, 346] on span "B&B Combo 14" at bounding box center [163, 350] width 35 height 8
type 14-ar "كومبو ب و ب 14"
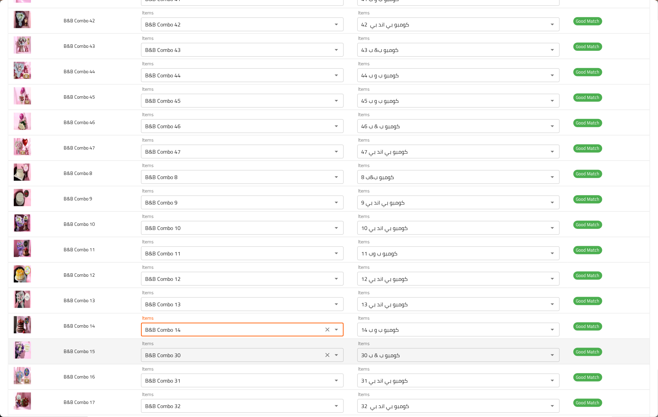
type 14 "B&B Combo 14"
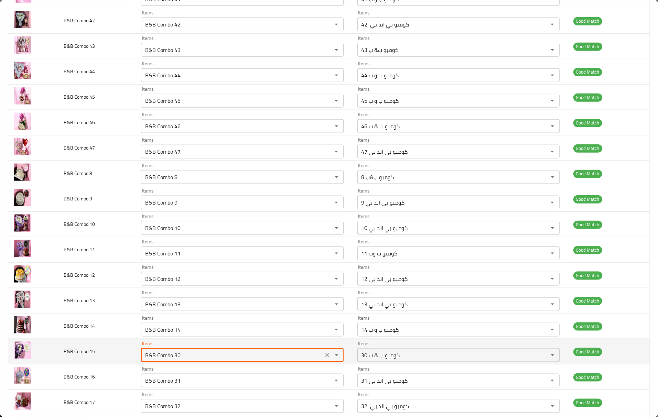
drag, startPoint x: 175, startPoint y: 361, endPoint x: 182, endPoint y: 361, distance: 6.9
click at [182, 360] on 15 "B&B Combo 30" at bounding box center [232, 356] width 178 height 10
type 15 "B&B Combo 15"
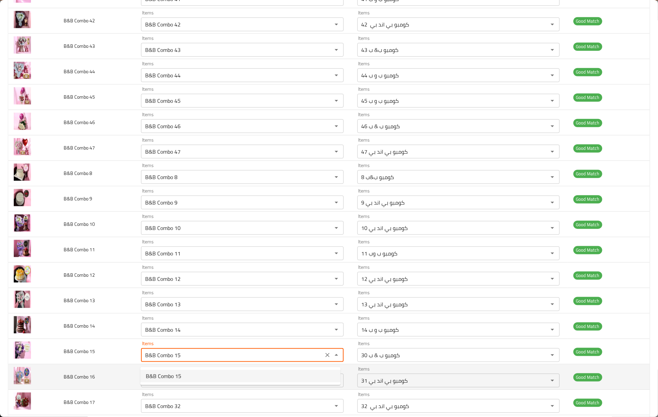
click at [172, 376] on span "B&B Combo 15" at bounding box center [163, 376] width 35 height 8
type 15-ar "كومبو بي اند بي 15"
type 15 "B&B Combo 15"
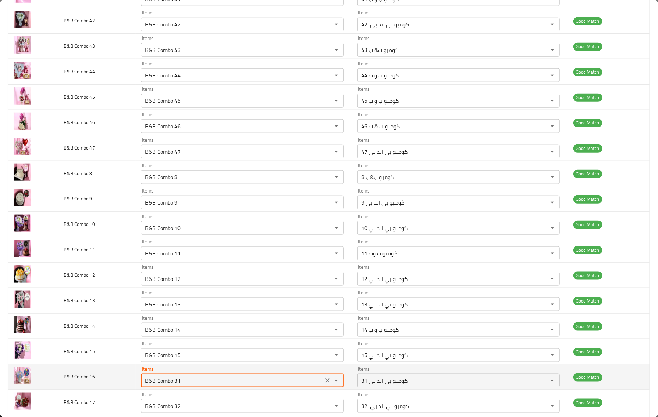
drag, startPoint x: 173, startPoint y: 384, endPoint x: 182, endPoint y: 387, distance: 9.4
click at [182, 386] on 16 "B&B Combo 31" at bounding box center [232, 381] width 178 height 10
type 16 "B&B Combo 16"
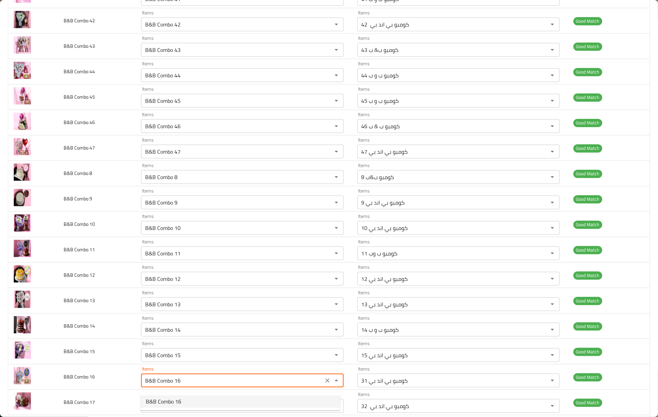
click at [174, 398] on span "B&B Combo 16" at bounding box center [163, 402] width 35 height 8
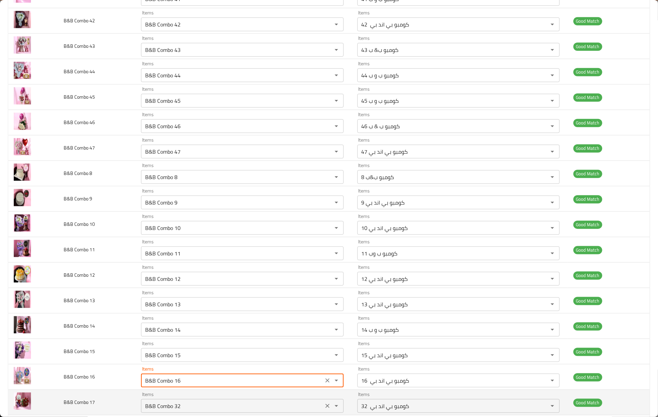
type 16-ar "كومبو بي اند بي 16"
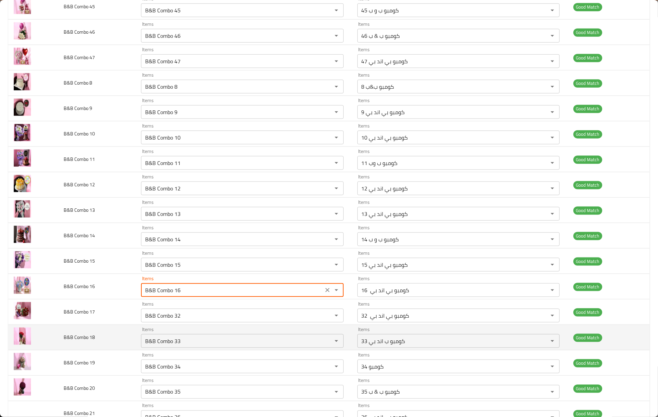
scroll to position [596, 0]
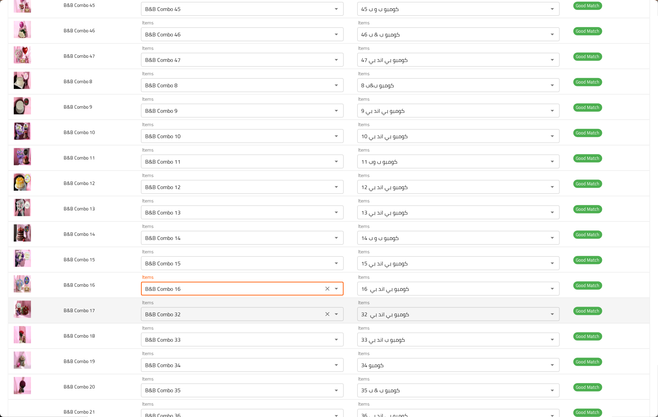
type 16 "B&B Combo 16"
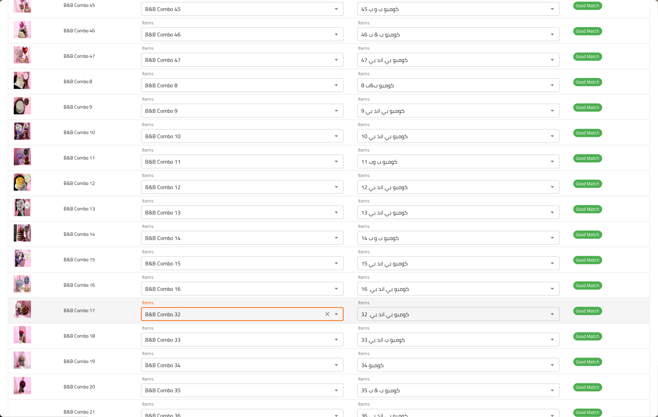
drag, startPoint x: 180, startPoint y: 321, endPoint x: 174, endPoint y: 323, distance: 6.0
click at [174, 319] on 17 "B&B Combo 32" at bounding box center [232, 315] width 178 height 10
type 17 "B&B Combo 17"
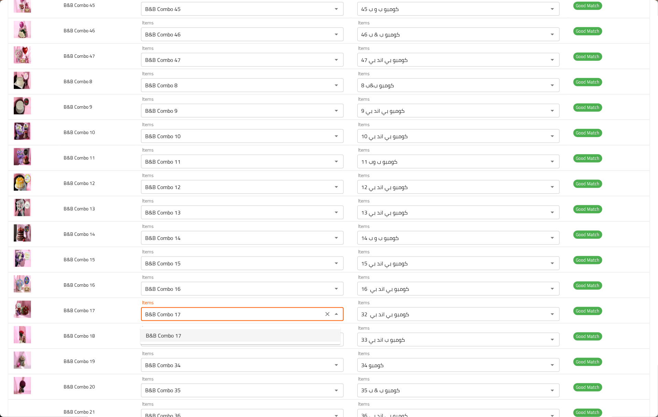
click at [174, 338] on span "B&B Combo 17" at bounding box center [163, 336] width 35 height 8
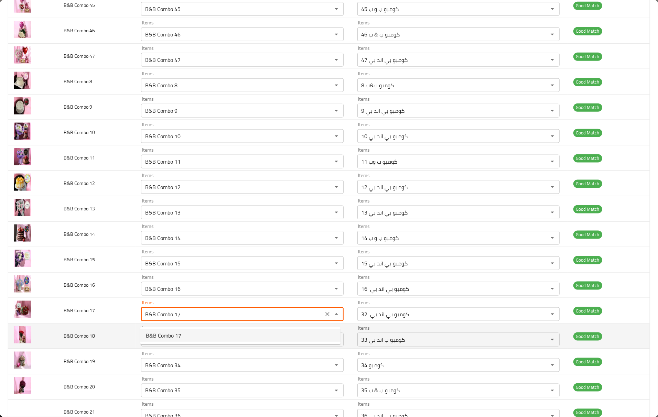
type 17-ar "كومبو بي اند بي 17"
type 17 "B&B Combo 17"
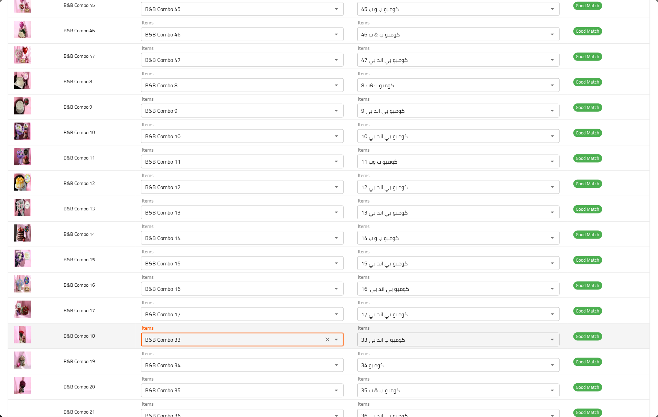
click at [175, 345] on 18 "B&B Combo 33" at bounding box center [232, 340] width 178 height 10
type 18 "B&B Combo 18"
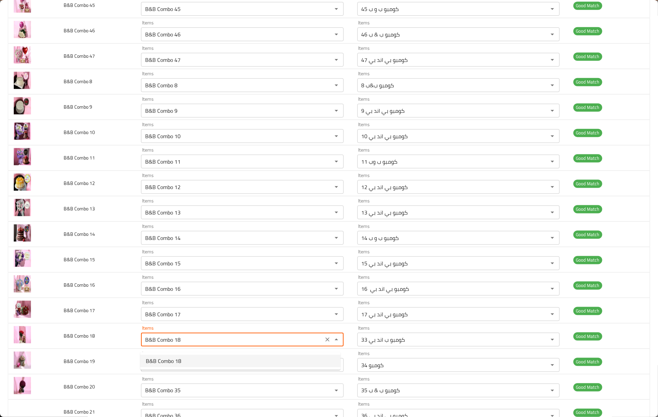
click at [163, 363] on span "B&B Combo 18" at bounding box center [163, 361] width 35 height 8
type 18-ar "كومبو بي اند بي 18"
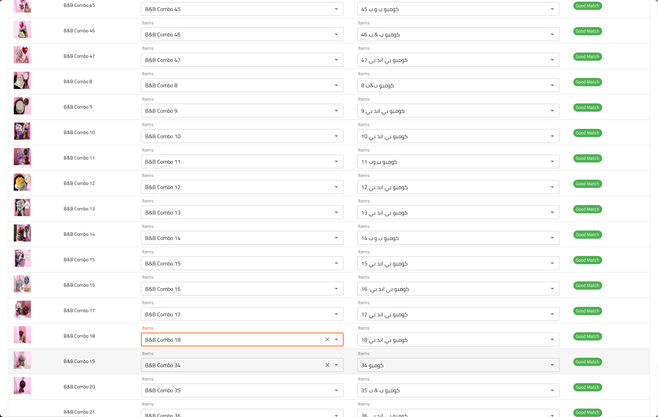
type 18 "B&B Combo 18"
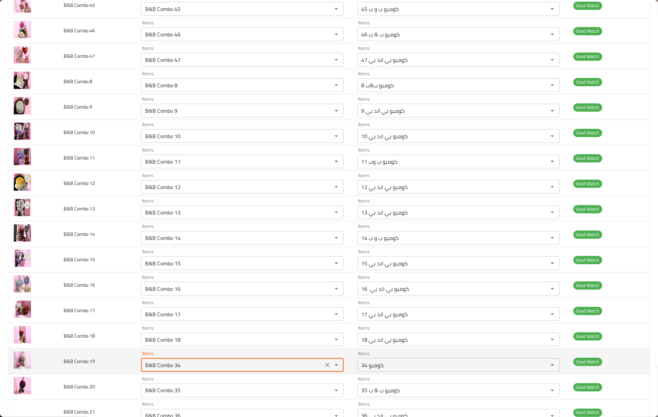
drag, startPoint x: 181, startPoint y: 368, endPoint x: 175, endPoint y: 369, distance: 6.0
click at [175, 369] on 19 "B&B Combo 34" at bounding box center [232, 365] width 178 height 10
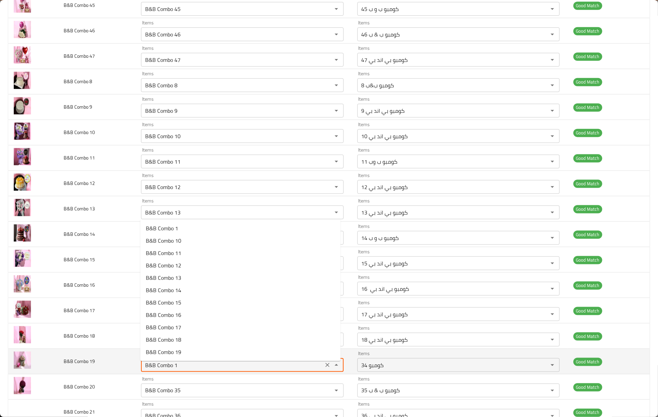
type 19 "B&B Combo 19"
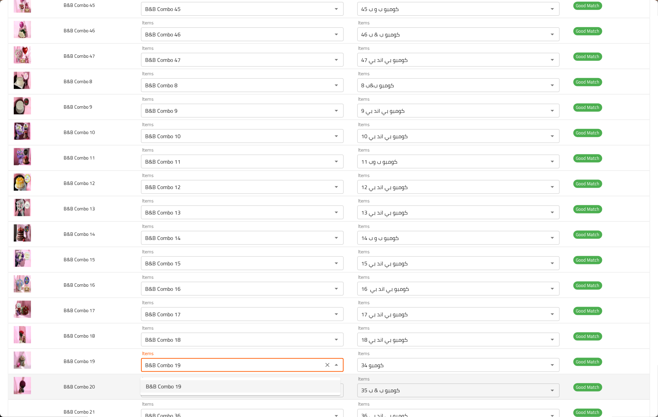
click at [173, 387] on span "B&B Combo 19" at bounding box center [163, 386] width 35 height 8
type 19-ar "كومبو ب & ب 19"
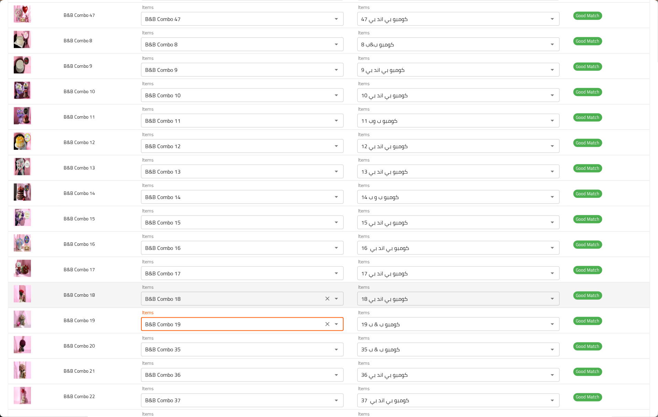
scroll to position [688, 0]
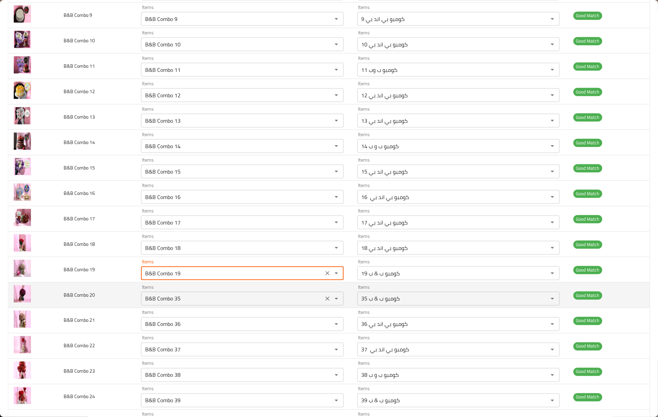
type 19 "B&B Combo 19"
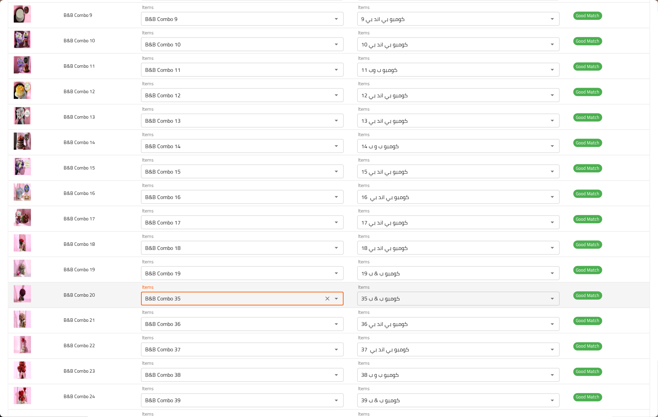
drag, startPoint x: 179, startPoint y: 300, endPoint x: 175, endPoint y: 303, distance: 5.4
click at [175, 303] on 20 "B&B Combo 35" at bounding box center [232, 299] width 178 height 10
type 20 "B&B Combo 20"
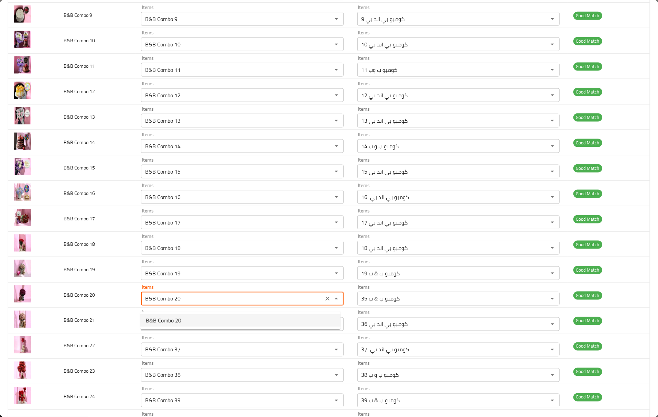
click at [176, 322] on span "B&B Combo 20" at bounding box center [163, 320] width 35 height 8
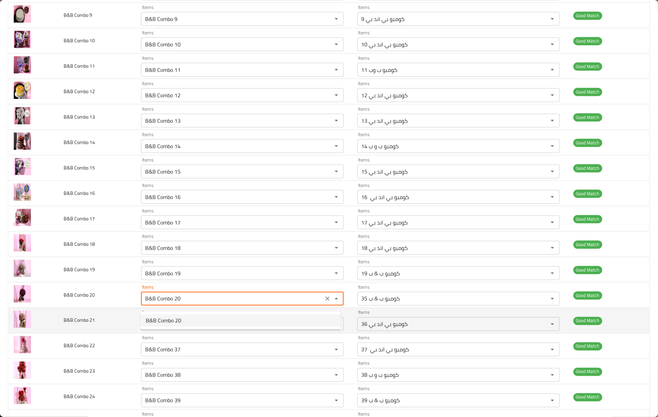
type 20-ar "كومبو بي اند بي 20"
type 20 "B&B Combo 20"
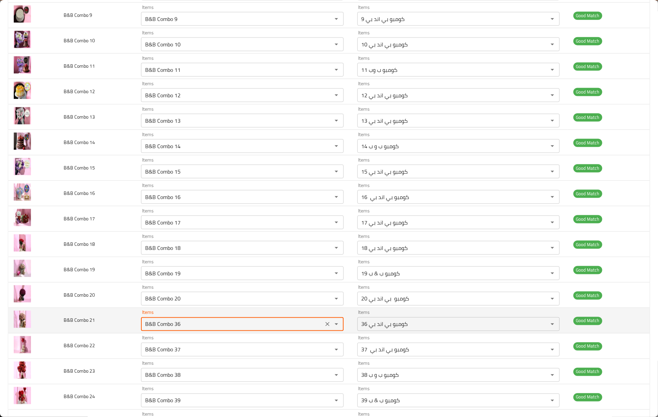
drag, startPoint x: 181, startPoint y: 332, endPoint x: 175, endPoint y: 332, distance: 5.2
click at [175, 329] on 21 "B&B Combo 36" at bounding box center [232, 325] width 178 height 10
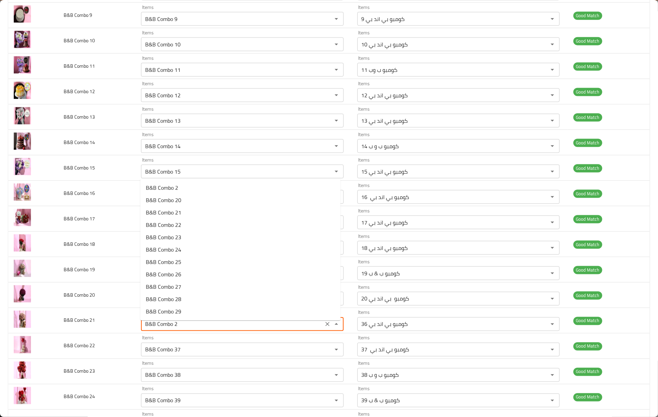
type 21 "B&B Combo 21"
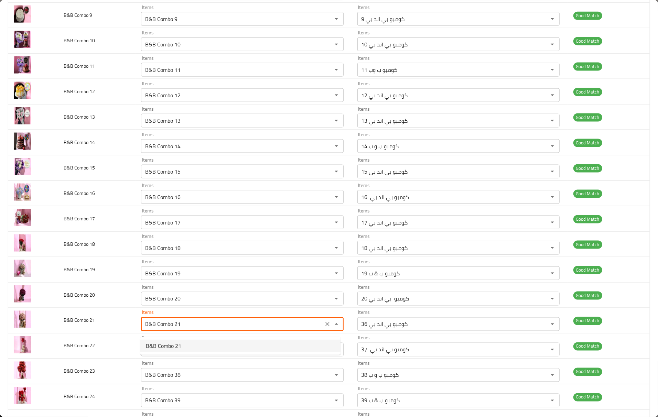
click at [177, 348] on span "B&B Combo 21" at bounding box center [163, 346] width 35 height 8
type 21-ar "كومبو ب وب 21"
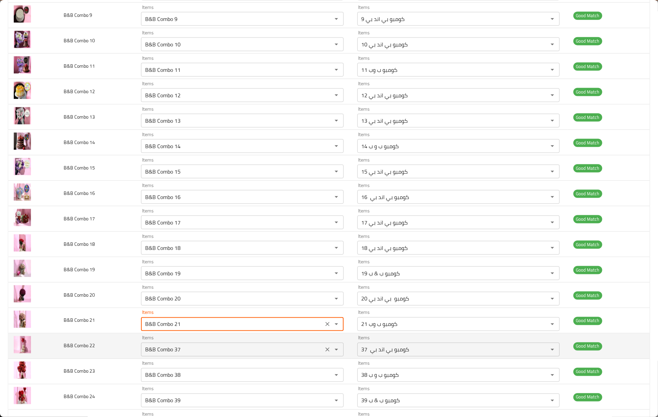
type 21 "B&B Combo 21"
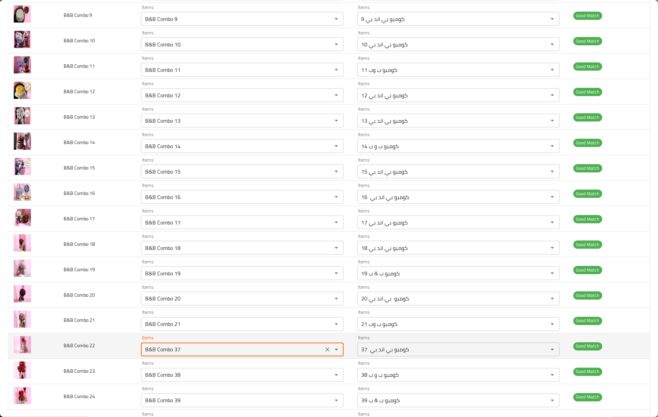
click at [176, 355] on 22 "B&B Combo 37" at bounding box center [232, 350] width 178 height 10
click at [174, 355] on 22 "B&B Combo 37" at bounding box center [232, 350] width 178 height 10
drag, startPoint x: 174, startPoint y: 355, endPoint x: 182, endPoint y: 353, distance: 7.8
click at [182, 353] on 22 "B&B Combo 37" at bounding box center [232, 350] width 178 height 10
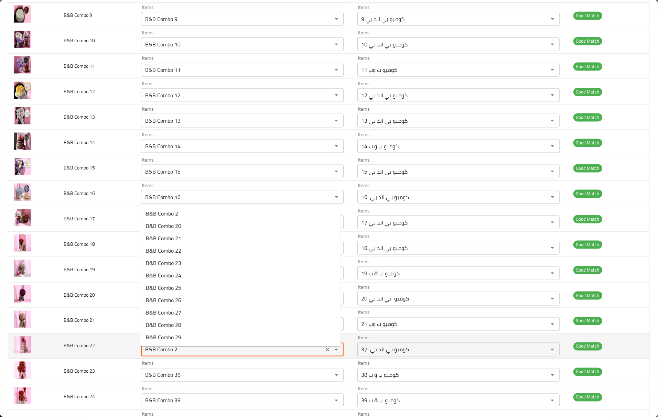
type 22 "B&B Combo 22"
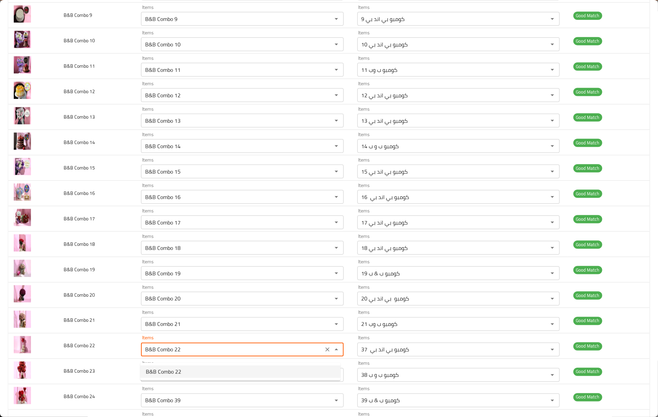
click at [182, 376] on 22-option-0 "B&B Combo 22" at bounding box center [240, 372] width 200 height 12
type 22-ar "كومبو بي اند بي 22"
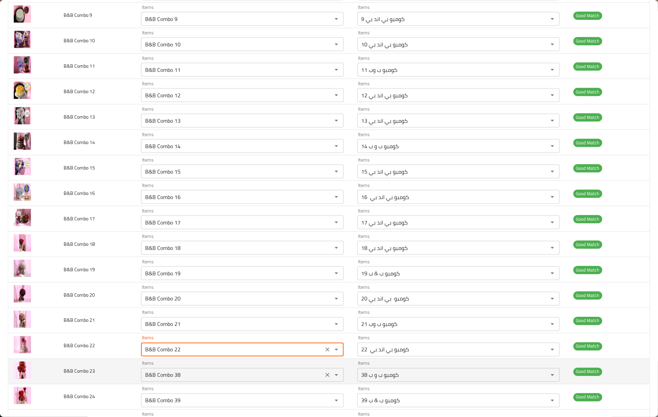
type 22 "B&B Combo 22"
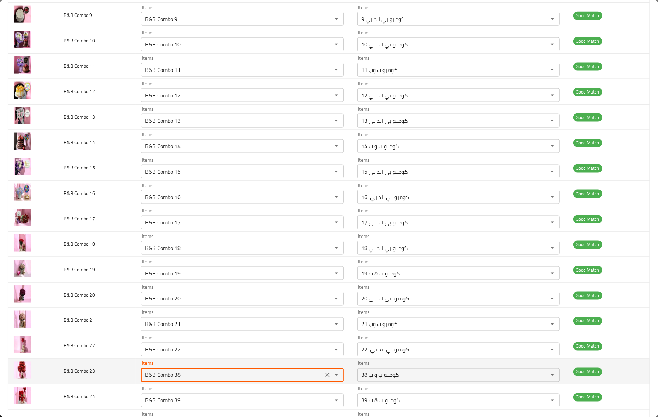
drag, startPoint x: 179, startPoint y: 381, endPoint x: 174, endPoint y: 379, distance: 5.7
click at [174, 379] on 23 "B&B Combo 38" at bounding box center [232, 375] width 178 height 10
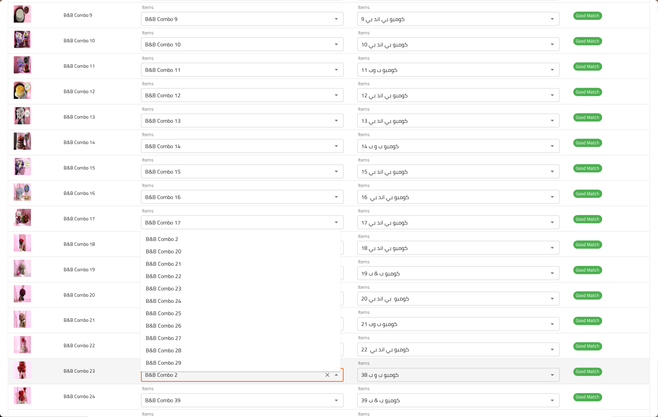
type 23 "B&B Combo 23"
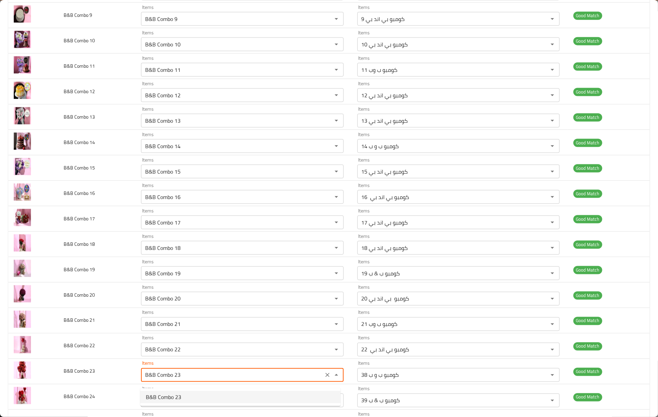
click at [174, 398] on span "B&B Combo 23" at bounding box center [163, 397] width 35 height 8
type 23-ar "كومبو بي اند بي 23"
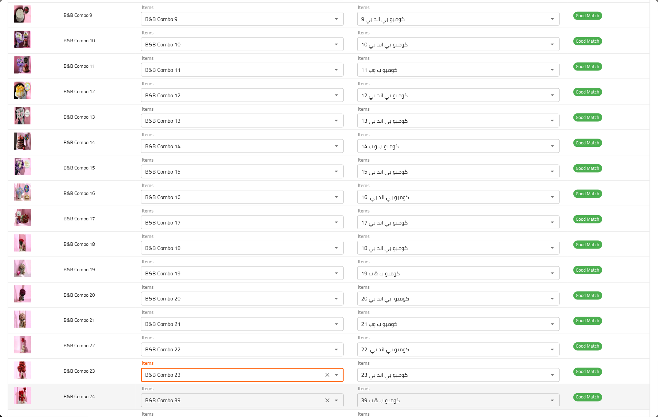
type 23 "B&B Combo 23"
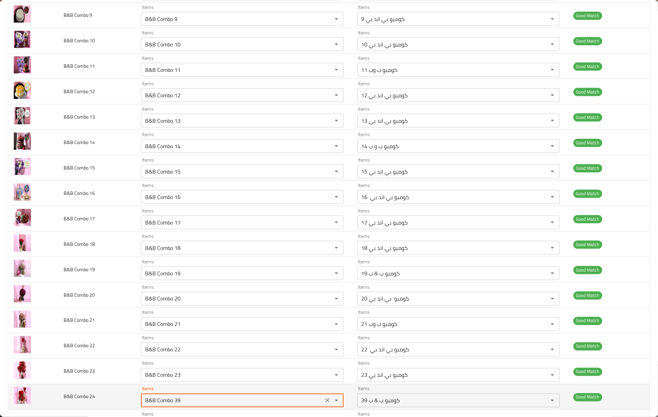
drag, startPoint x: 179, startPoint y: 405, endPoint x: 173, endPoint y: 405, distance: 6.5
click at [173, 405] on 24 "B&B Combo 39" at bounding box center [232, 401] width 178 height 10
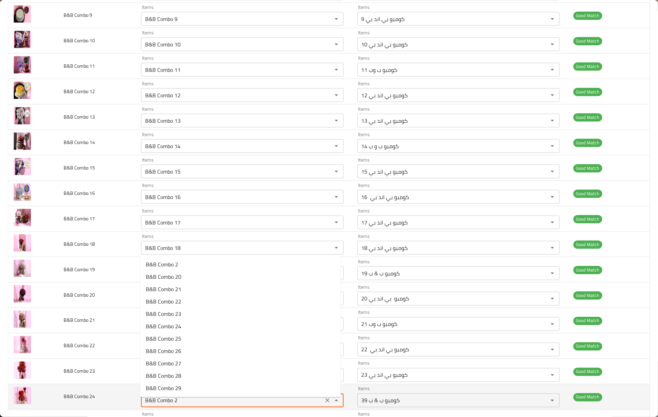
type 24 "B&B Combo 24"
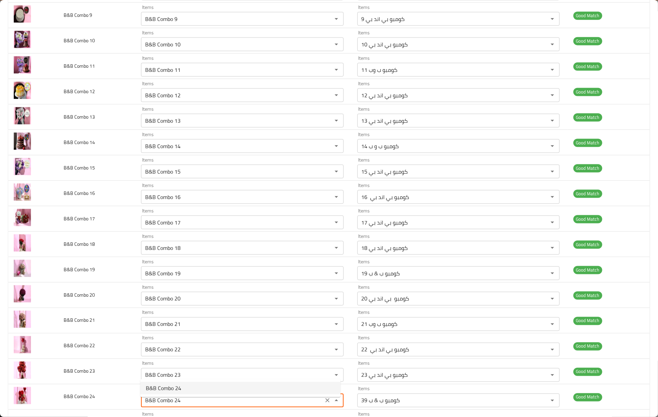
click at [178, 390] on span "B&B Combo 24" at bounding box center [163, 388] width 35 height 8
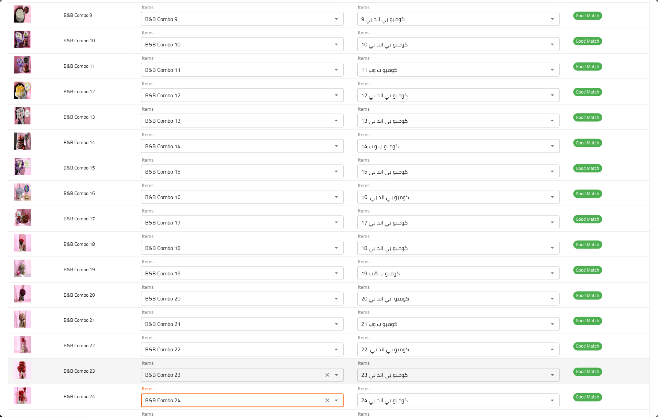
type 24-ar "كومبو بي اند بي 24"
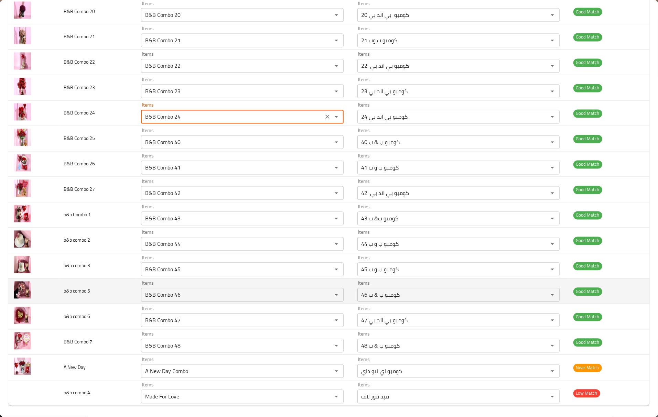
scroll to position [980, 0]
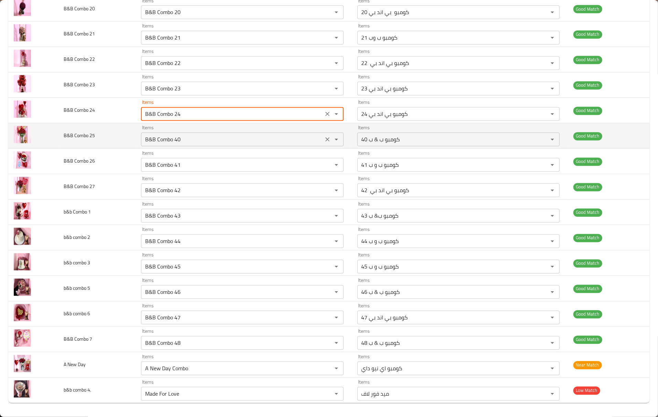
type 24 "B&B Combo 24"
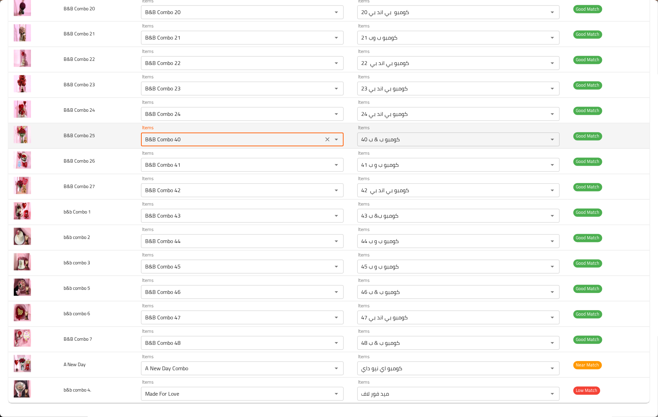
drag, startPoint x: 180, startPoint y: 137, endPoint x: 173, endPoint y: 142, distance: 8.1
click at [173, 142] on 25 "B&B Combo 40" at bounding box center [232, 140] width 178 height 10
type 25 "B&B Combo 25"
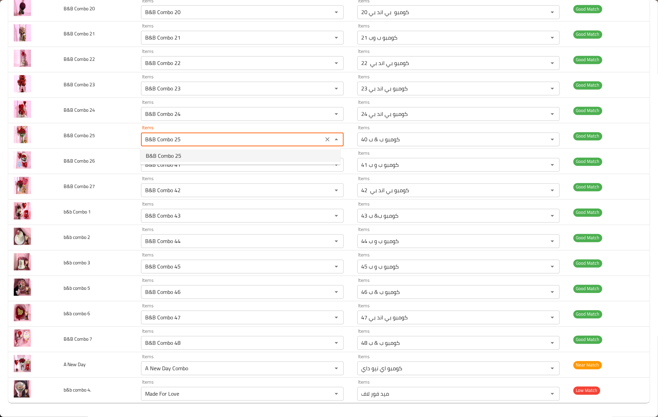
click at [171, 153] on span "B&B Combo 25" at bounding box center [163, 156] width 35 height 8
type 25-ar "كومبو B&B 25"
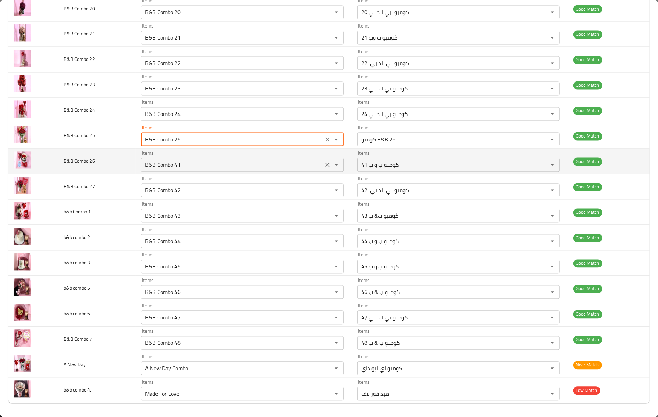
type 25 "B&B Combo 25"
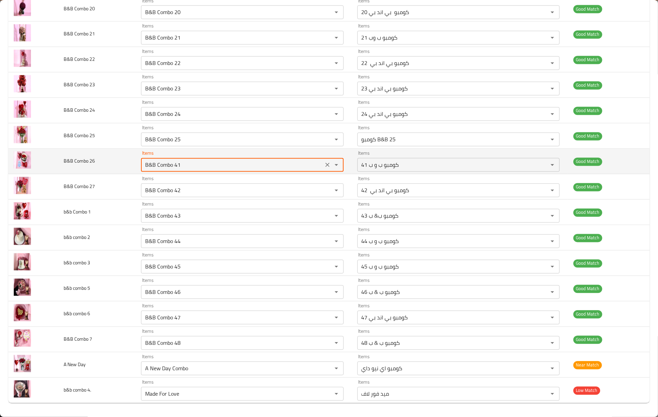
drag, startPoint x: 181, startPoint y: 163, endPoint x: 173, endPoint y: 164, distance: 8.4
click at [173, 164] on 26 "B&B Combo 41" at bounding box center [232, 165] width 178 height 10
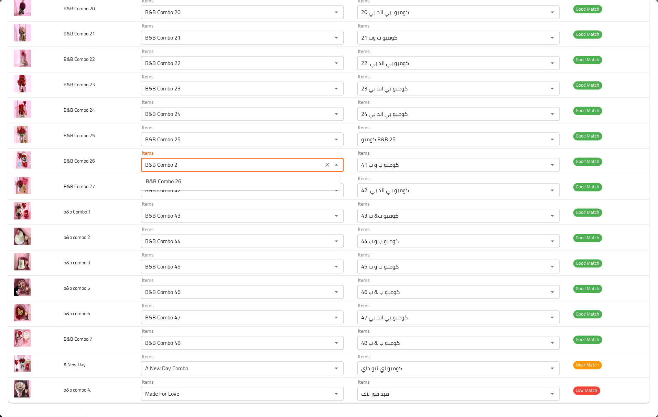
type 26 "B&B Combo 26"
click at [177, 184] on span "B&B Combo 26" at bounding box center [163, 181] width 35 height 8
type 26-ar "كومبو بي اند بي 26"
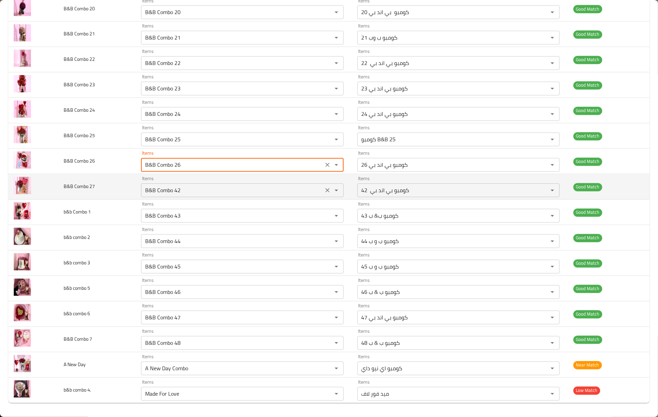
type 26 "B&B Combo 26"
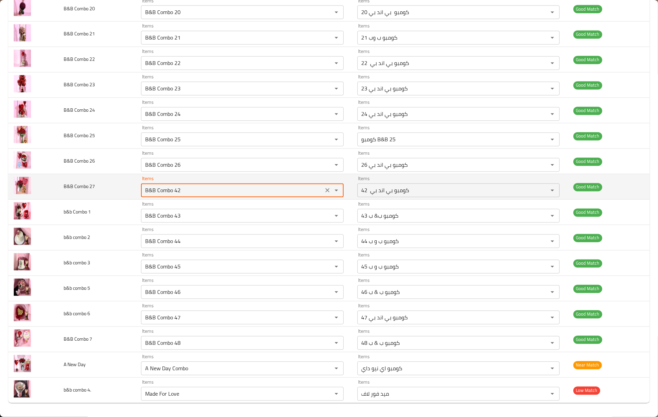
drag, startPoint x: 182, startPoint y: 191, endPoint x: 173, endPoint y: 191, distance: 8.3
click at [173, 191] on 27 "B&B Combo 42" at bounding box center [232, 191] width 178 height 10
type 27 "B&B Combo 27"
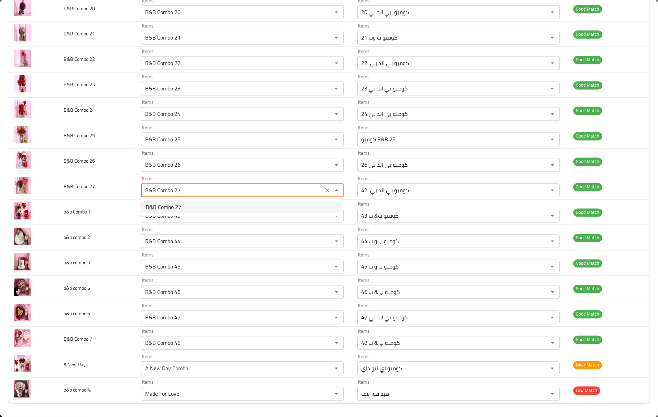
click at [175, 204] on span "B&B Combo 27" at bounding box center [163, 207] width 35 height 8
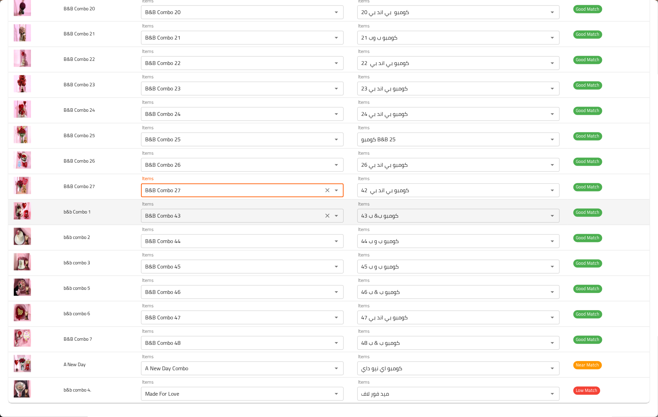
type 27-ar "كومبو B&B 27"
type 27 "B&B Combo 27"
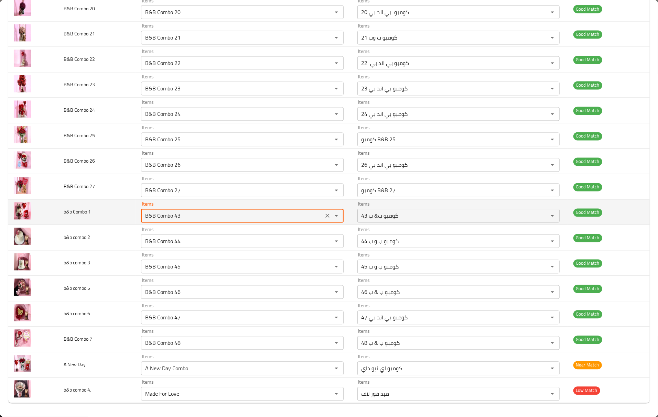
drag, startPoint x: 180, startPoint y: 215, endPoint x: 175, endPoint y: 215, distance: 5.2
click at [175, 215] on 1 "B&B Combo 43" at bounding box center [232, 216] width 178 height 10
type 1 "B&B Combo 1"
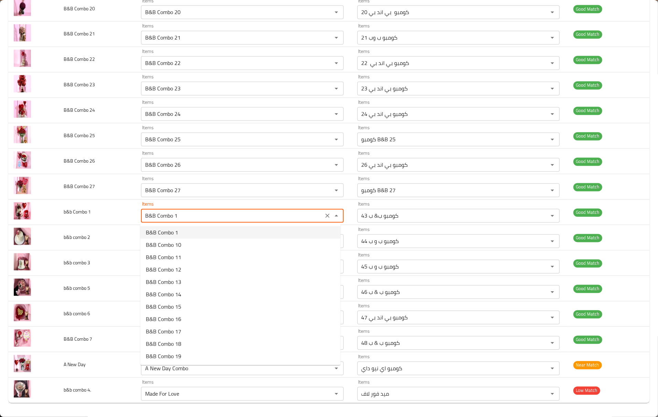
click at [175, 231] on span "B&B Combo 1" at bounding box center [162, 232] width 32 height 8
type 1-ar "بي اند بي كومبو 1"
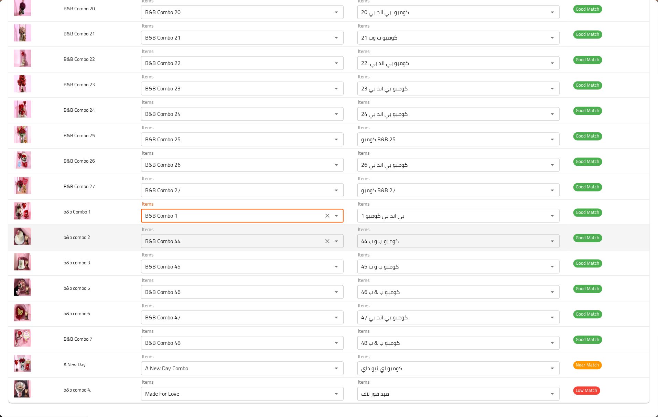
type 1 "B&B Combo 1"
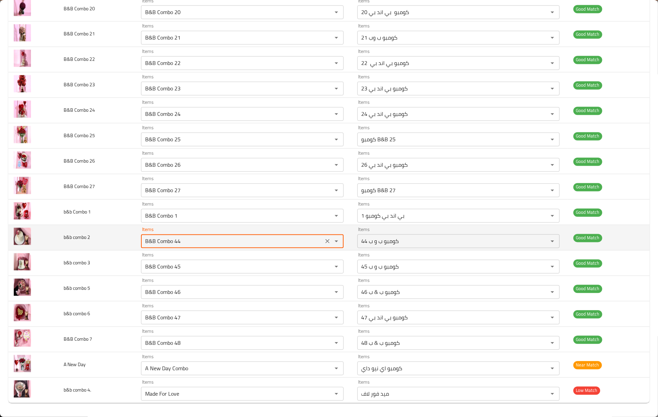
drag, startPoint x: 179, startPoint y: 240, endPoint x: 175, endPoint y: 242, distance: 4.8
click at [175, 242] on 2 "B&B Combo 44" at bounding box center [232, 242] width 178 height 10
type 2 "B&B Combo 2"
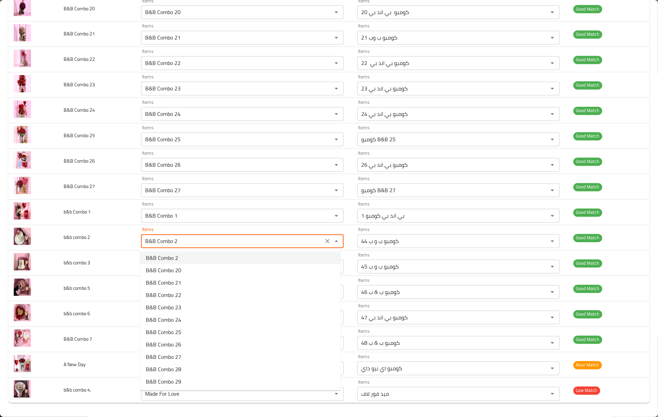
click at [173, 258] on span "B&B Combo 2" at bounding box center [162, 258] width 32 height 8
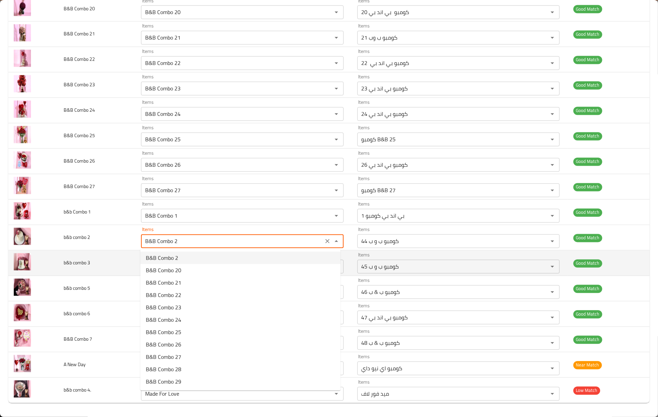
type 2-ar "كومبو بي اند بي 2"
type 2 "B&B Combo 2"
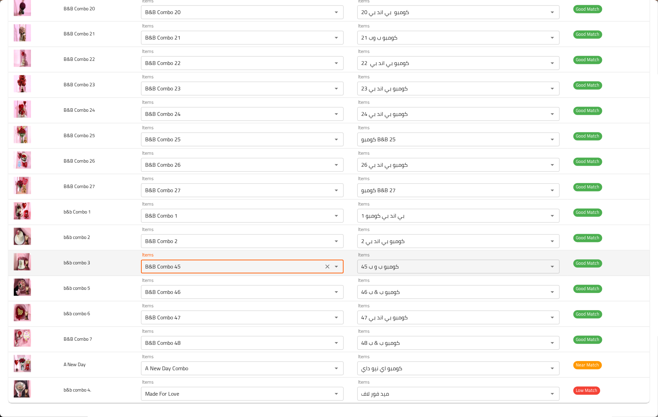
drag, startPoint x: 179, startPoint y: 266, endPoint x: 173, endPoint y: 267, distance: 6.1
click at [173, 267] on 3 "B&B Combo 45" at bounding box center [232, 267] width 178 height 10
type 3 "B&B Combo 3"
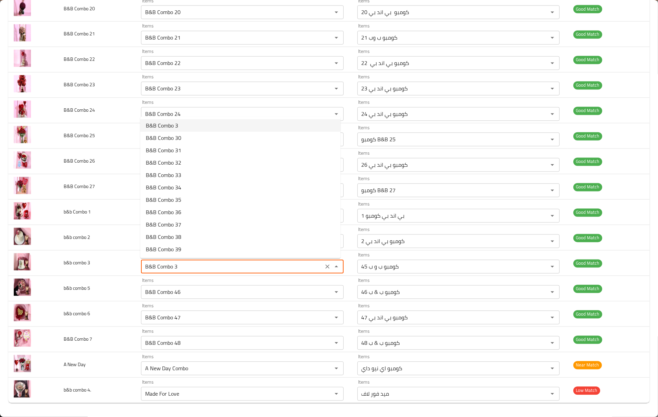
click at [181, 125] on 3-option-0 "B&B Combo 3" at bounding box center [240, 125] width 200 height 12
type 3-ar "كومبو بي اند بي 3"
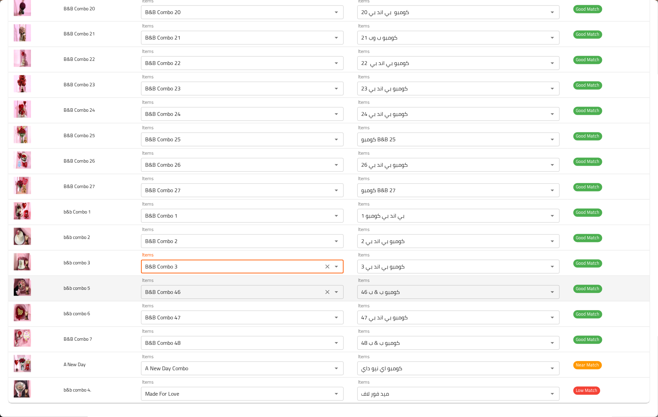
type 3 "B&B Combo 3"
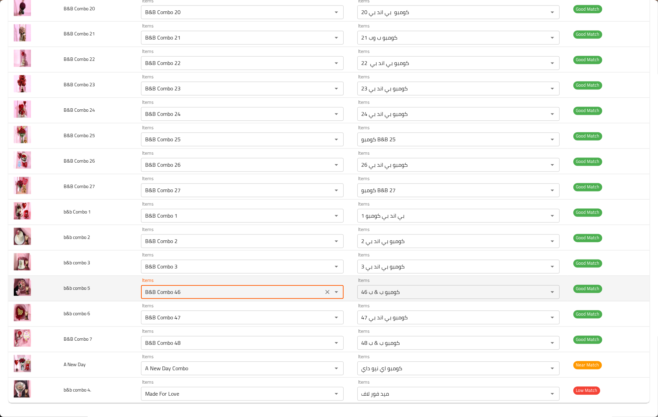
drag, startPoint x: 174, startPoint y: 292, endPoint x: 181, endPoint y: 292, distance: 7.2
click at [181, 292] on 5 "B&B Combo 46" at bounding box center [232, 293] width 178 height 10
type 5 "B&B Combo 5"
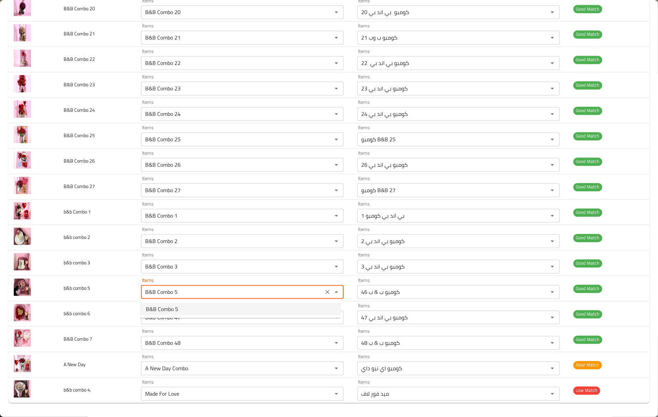
click at [174, 308] on span "B&B Combo 5" at bounding box center [162, 309] width 32 height 8
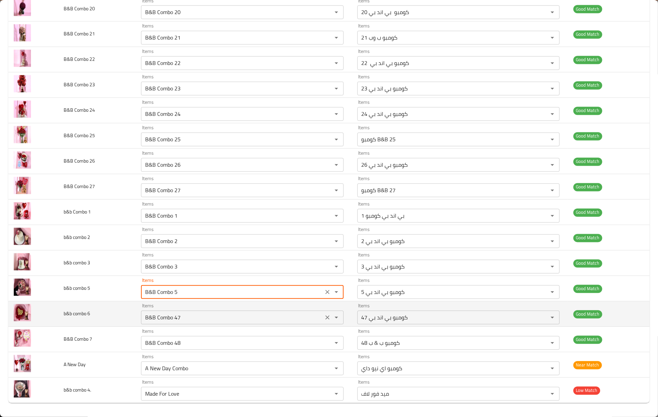
type 5-ar "كومبو بي اند بي 5"
type 5 "B&B Combo 5"
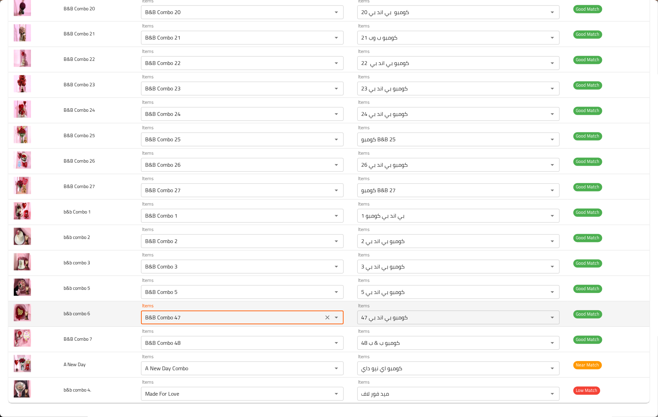
drag, startPoint x: 181, startPoint y: 319, endPoint x: 174, endPoint y: 317, distance: 6.7
click at [174, 317] on 6 "B&B Combo 47" at bounding box center [232, 318] width 178 height 10
type 6 "B&B Combo 6"
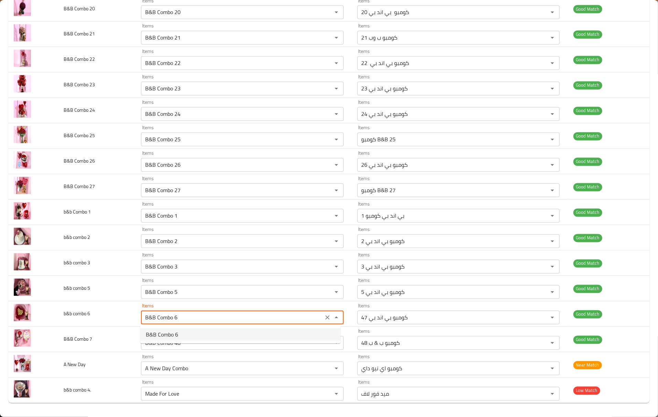
click at [173, 333] on span "B&B Combo 6" at bounding box center [162, 335] width 32 height 8
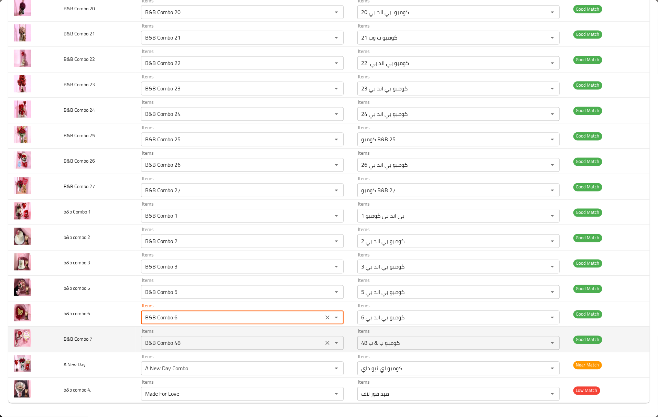
type 6-ar "كومبو بي اند بي 6"
type 6 "B&B Combo 6"
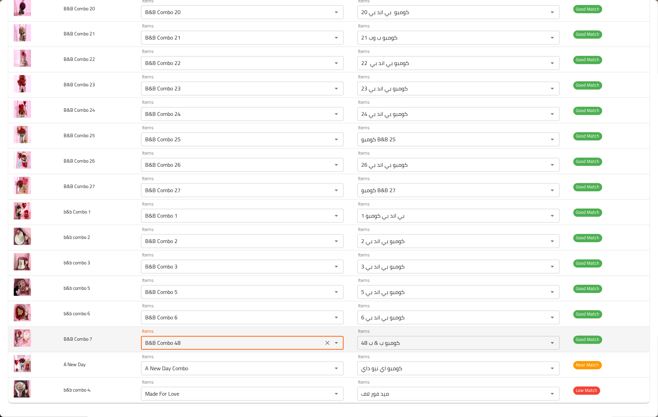
drag, startPoint x: 174, startPoint y: 343, endPoint x: 184, endPoint y: 343, distance: 10.3
click at [184, 343] on 7 "B&B Combo 48" at bounding box center [232, 343] width 178 height 10
type 7 "B&B Combo 7"
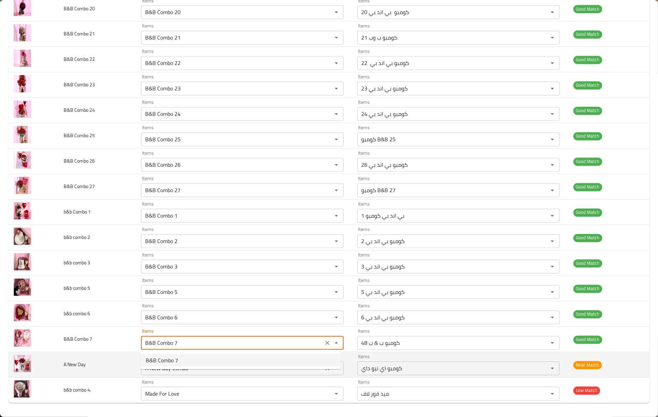
click at [165, 364] on span "B&B Combo 7" at bounding box center [162, 360] width 32 height 8
type 7-ar "كومبو بي اند بي 7"
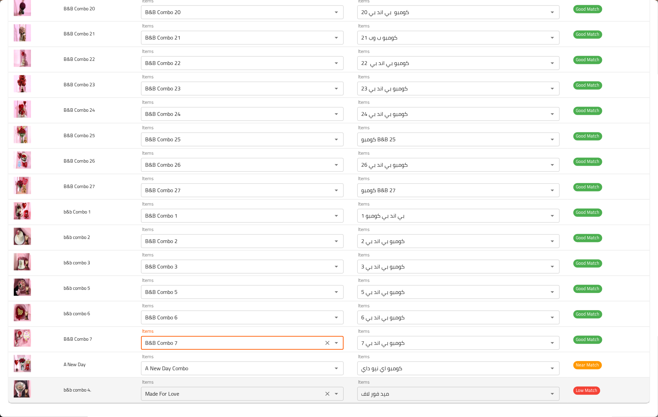
type 7 "B&B Combo 7"
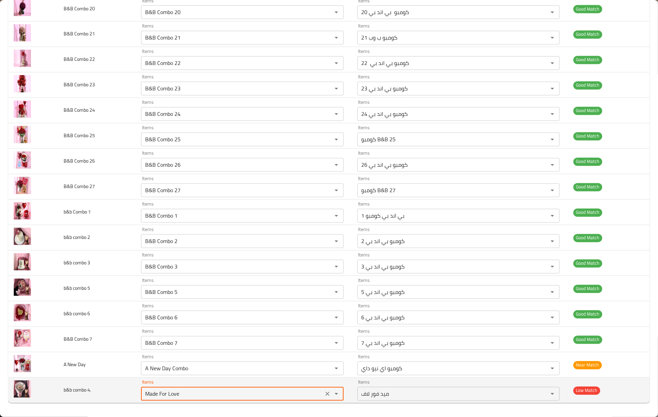
drag, startPoint x: 190, startPoint y: 395, endPoint x: 88, endPoint y: 381, distance: 102.7
click at [88, 381] on tr "b&b combo 4. Items Made For Love Items Items ميد فور لاف Items Low Match" at bounding box center [329, 390] width 642 height 25
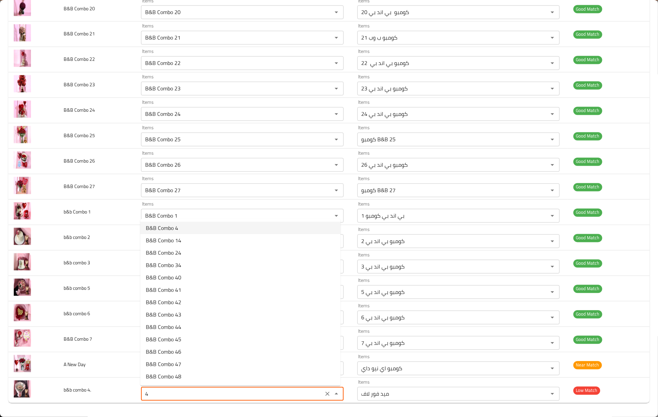
click at [164, 230] on span "B&B Combo 4" at bounding box center [162, 228] width 32 height 8
type 4__ "B&B Combo 4"
type 4__-ar "كومبو بي اند بي 4"
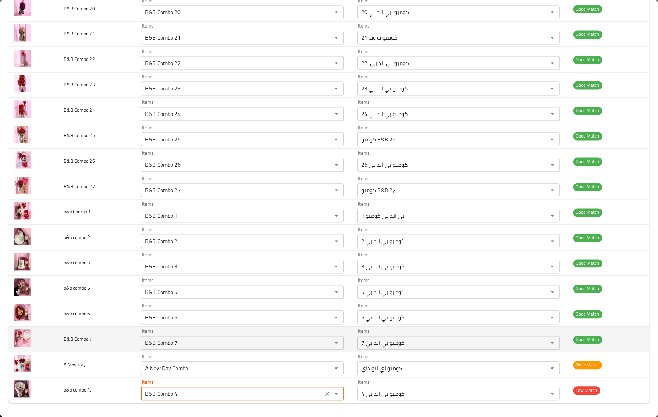
type 4__ "B&B Combo 4"
click at [105, 352] on td "B&B Combo 7" at bounding box center [96, 339] width 77 height 25
click at [134, 327] on td "B&B Combo 7" at bounding box center [96, 339] width 77 height 25
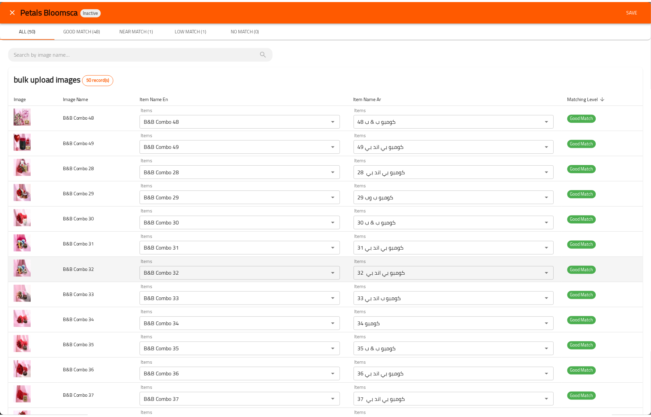
scroll to position [0, 0]
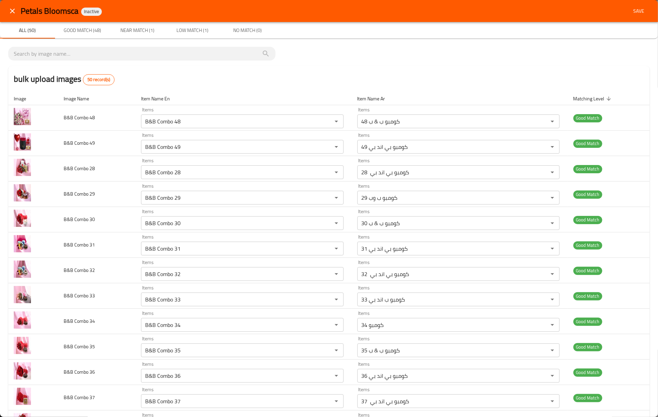
click at [641, 13] on button "Save" at bounding box center [639, 11] width 22 height 13
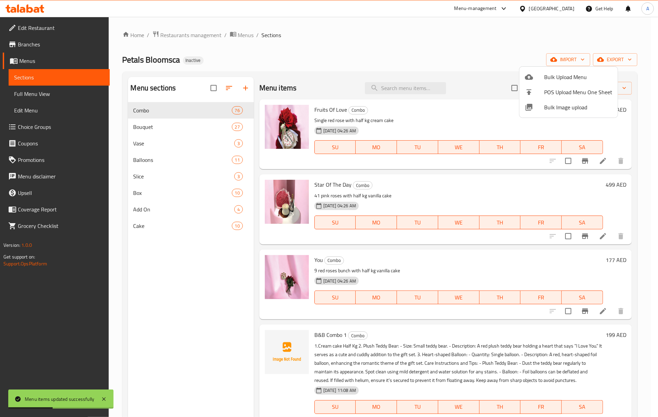
click at [396, 261] on div at bounding box center [329, 208] width 658 height 417
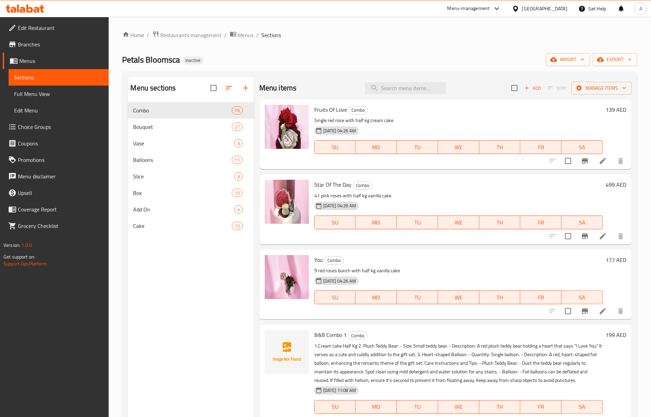
click at [396, 261] on h6 "You Combo" at bounding box center [458, 260] width 289 height 10
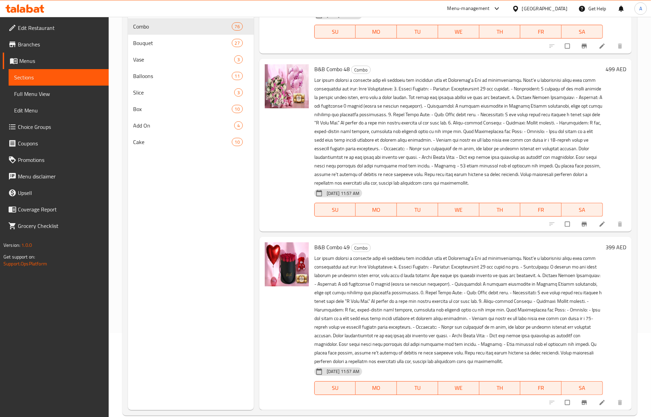
scroll to position [97, 0]
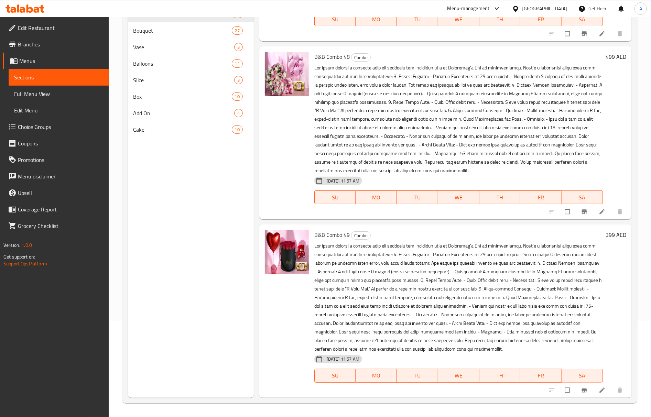
click at [379, 302] on p at bounding box center [458, 298] width 289 height 112
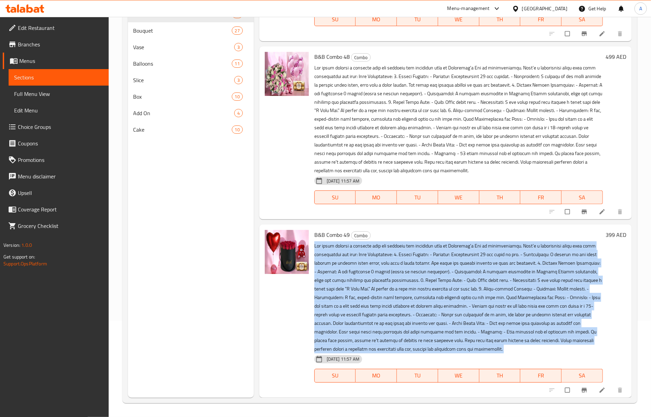
click at [379, 302] on p at bounding box center [458, 298] width 289 height 112
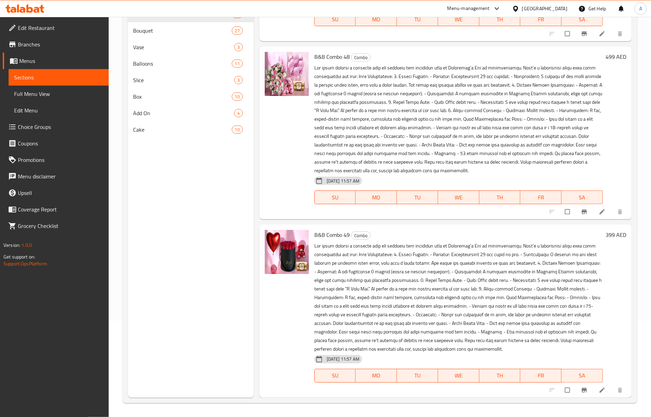
click at [282, 203] on div at bounding box center [287, 133] width 50 height 168
click at [26, 90] on span "Full Menu View" at bounding box center [58, 94] width 89 height 8
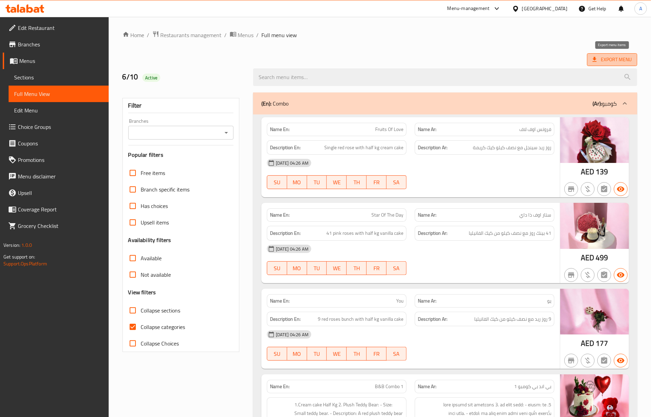
click at [629, 58] on span "Export Menu" at bounding box center [612, 59] width 39 height 9
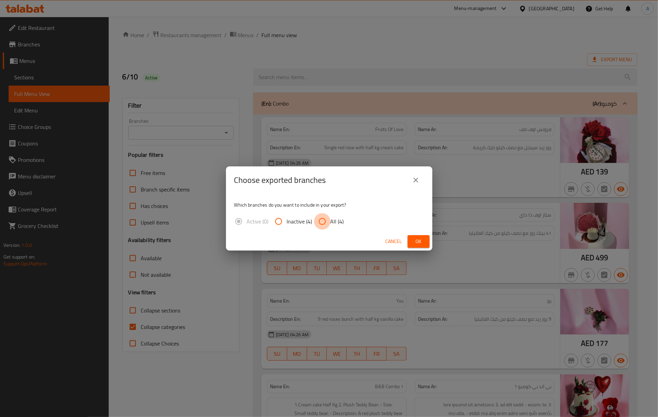
click at [329, 216] on input "All (4)" at bounding box center [322, 221] width 17 height 17
radio input "true"
click at [417, 245] on span "Ok" at bounding box center [418, 241] width 11 height 9
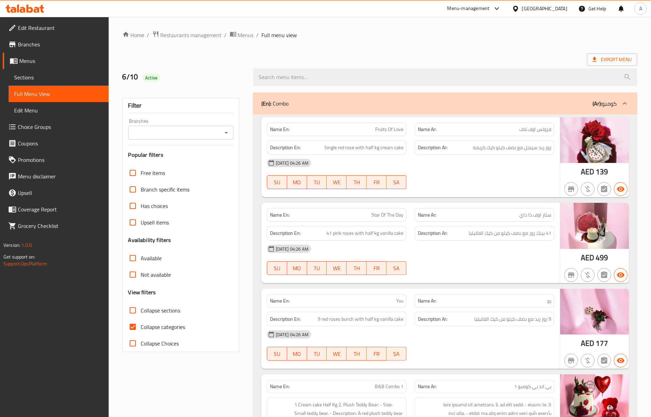
click at [384, 33] on ol "Home / Restaurants management / Menus / Full menu view" at bounding box center [379, 35] width 515 height 9
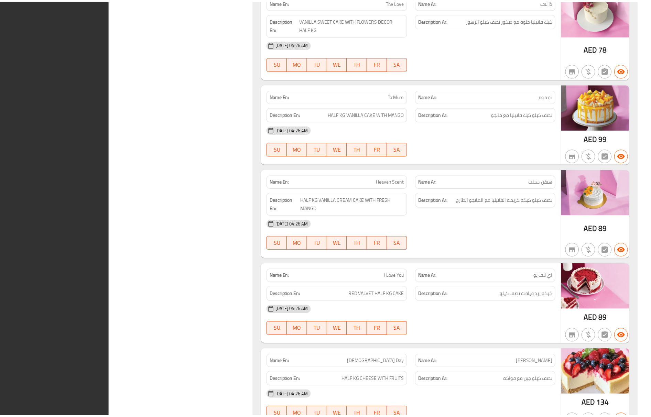
scroll to position [21838, 0]
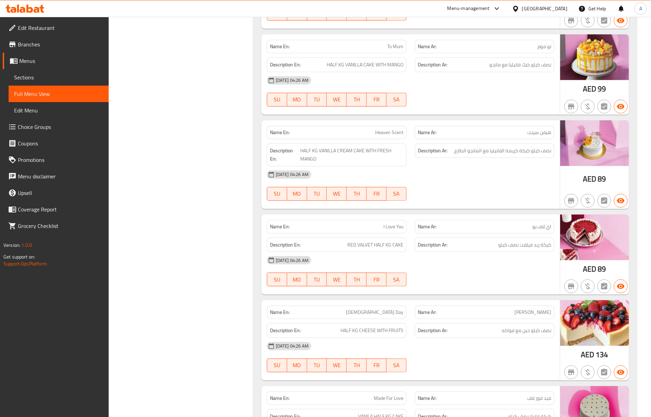
click at [36, 109] on span "Edit Menu" at bounding box center [58, 110] width 89 height 8
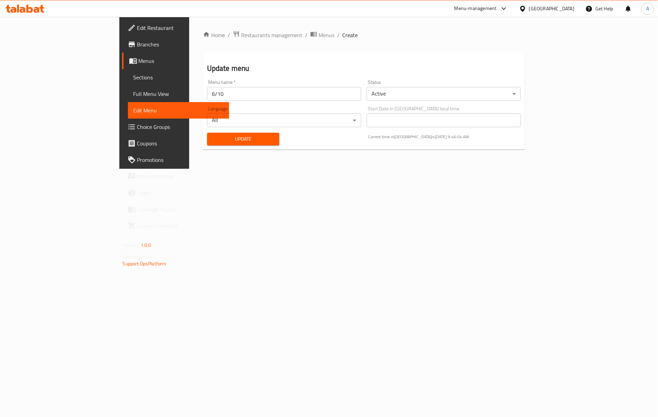
drag, startPoint x: 557, startPoint y: 10, endPoint x: 552, endPoint y: 12, distance: 5.7
click at [557, 10] on div "[GEOGRAPHIC_DATA]" at bounding box center [551, 9] width 45 height 8
click at [479, 74] on div "Egypt" at bounding box center [499, 71] width 45 height 8
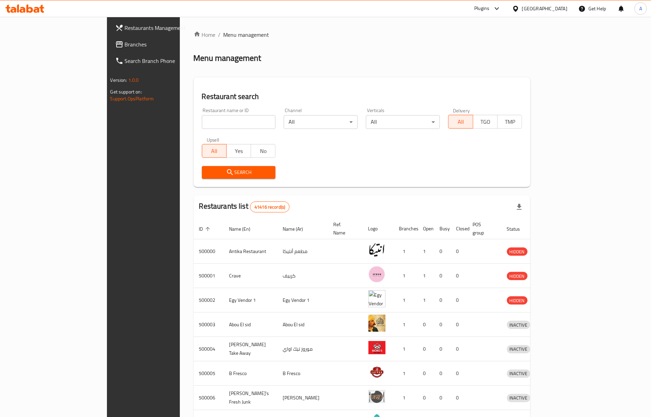
click at [125, 43] on span "Branches" at bounding box center [167, 44] width 85 height 8
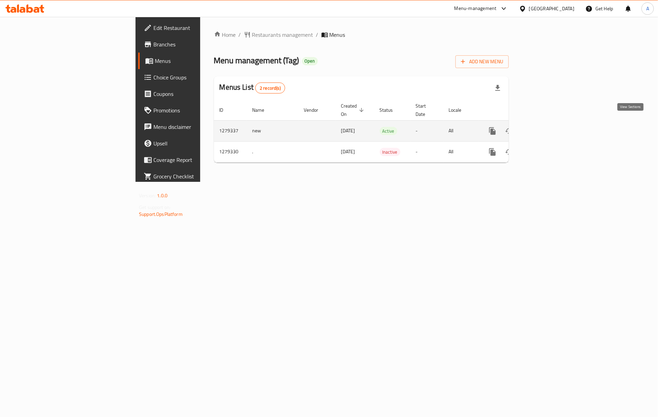
click at [546, 127] on icon "enhanced table" at bounding box center [542, 131] width 8 height 8
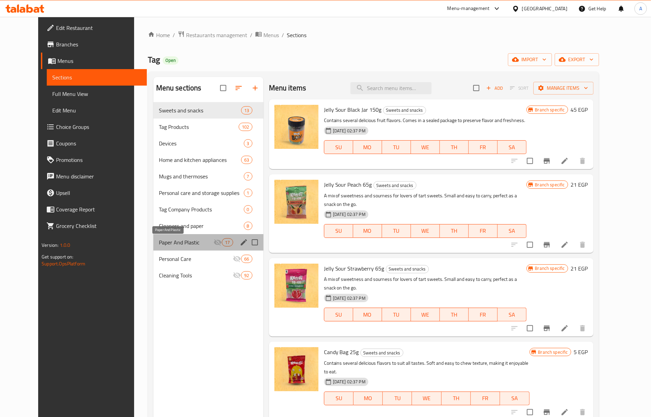
click at [163, 241] on span "Paper And Plastic" at bounding box center [186, 242] width 55 height 8
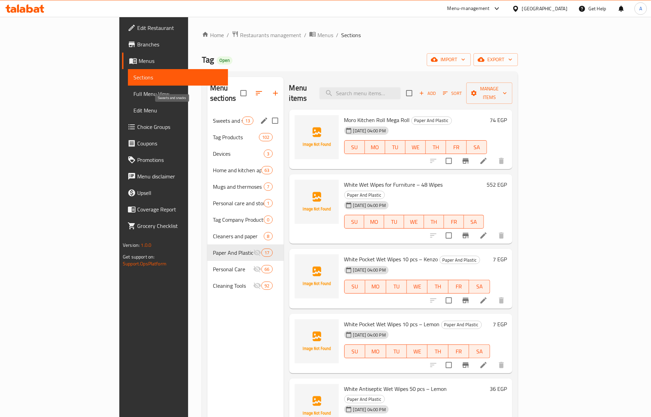
click at [213, 117] on span "Sweets and snacks" at bounding box center [227, 121] width 29 height 8
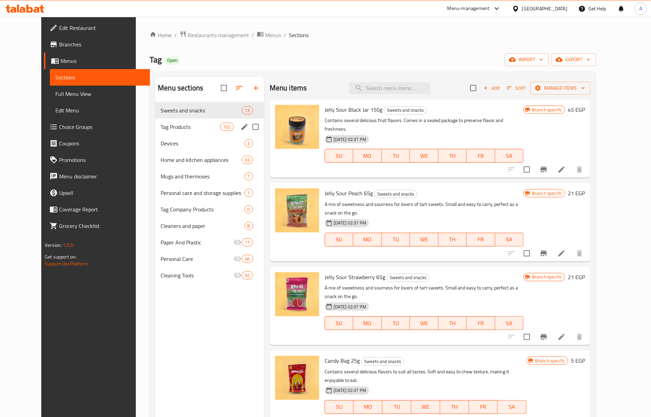
click at [190, 122] on div "Tag Products 102" at bounding box center [209, 127] width 109 height 17
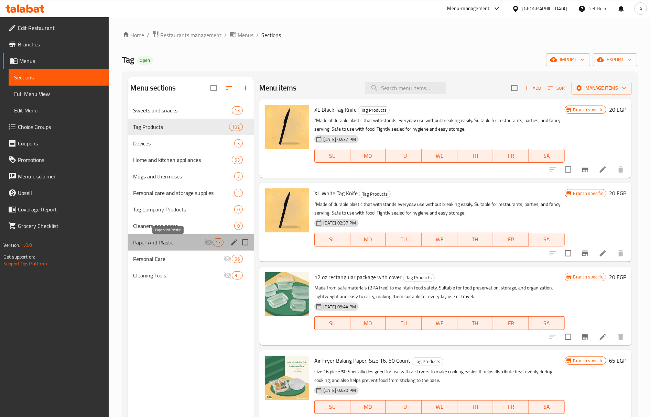
click at [191, 244] on span "Paper And Plastic" at bounding box center [168, 242] width 71 height 8
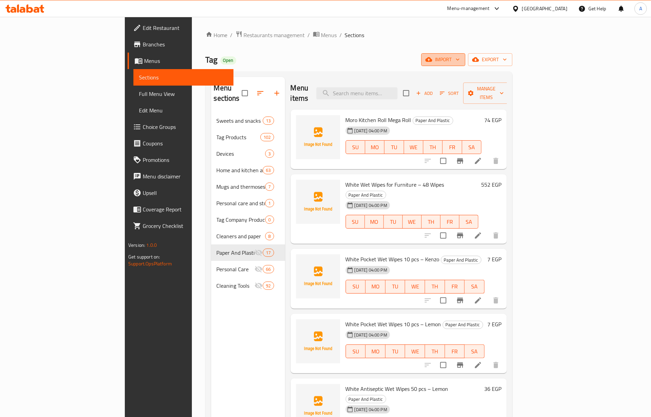
click at [460, 57] on span "import" at bounding box center [443, 59] width 33 height 9
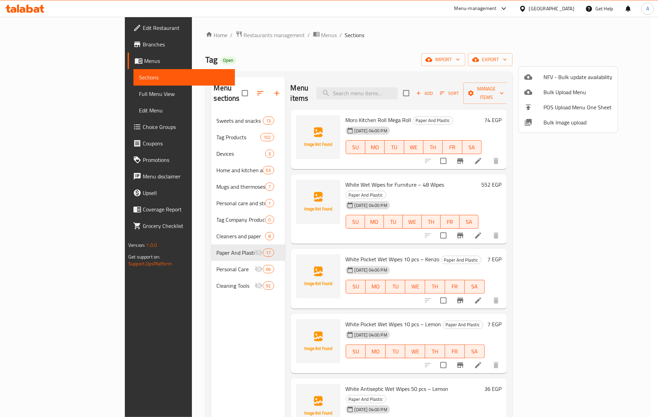
click at [532, 126] on icon at bounding box center [528, 122] width 8 height 8
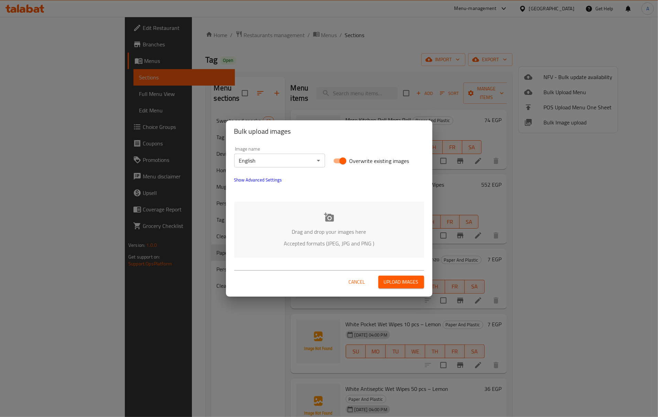
click at [334, 228] on p "Drag and drop your images here" at bounding box center [329, 232] width 169 height 8
click at [271, 155] on body "​ Menu-management Egypt Get Help A Edit Restaurant Branches Menus Sections Full…" at bounding box center [329, 217] width 658 height 400
click at [263, 170] on li "Arabic" at bounding box center [279, 172] width 91 height 12
click at [327, 233] on p "Drag and drop your images here" at bounding box center [329, 232] width 169 height 8
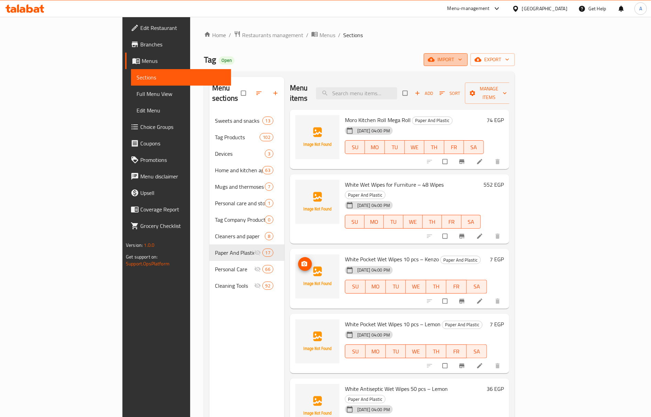
click at [462, 61] on span "import" at bounding box center [445, 59] width 33 height 9
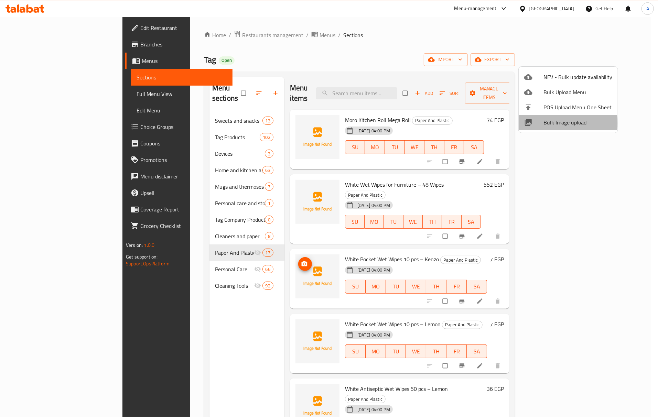
click at [556, 123] on span "Bulk Image upload" at bounding box center [577, 122] width 69 height 8
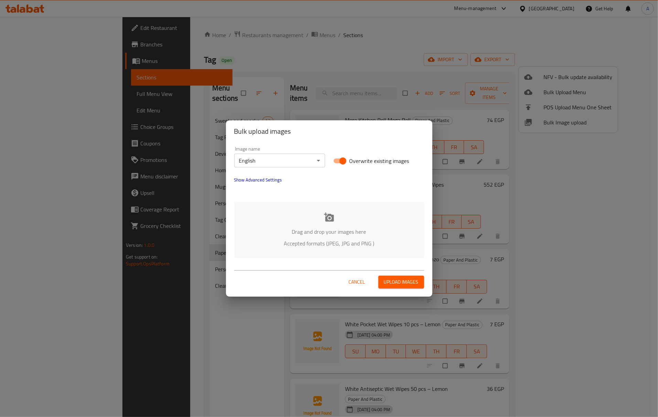
click at [306, 158] on body "​ Menu-management Egypt Get Help A Edit Restaurant Branches Menus Sections Full…" at bounding box center [329, 217] width 658 height 400
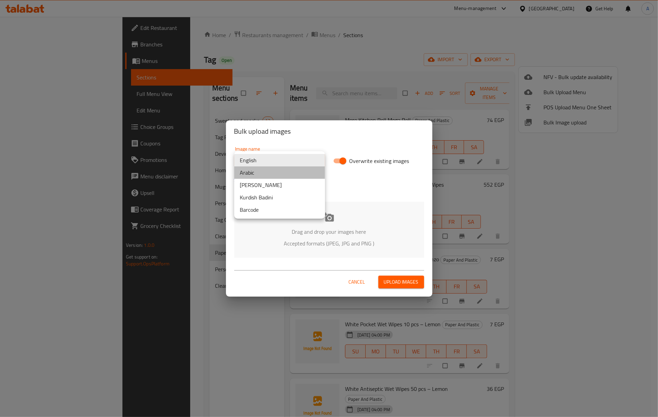
click at [279, 175] on li "Arabic" at bounding box center [279, 172] width 91 height 12
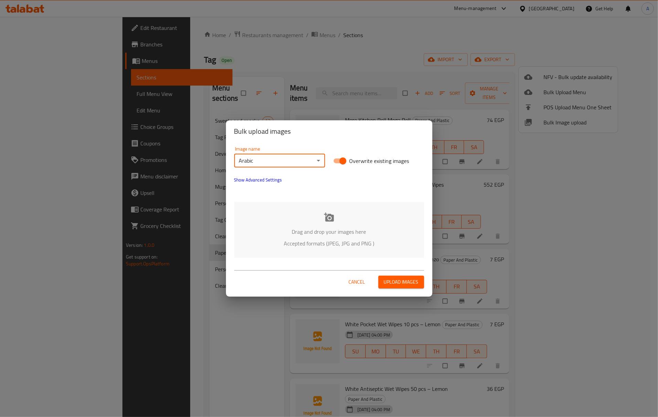
click at [339, 219] on div "Drag and drop your images here Accepted formats (JPEG, JPG and PNG )" at bounding box center [329, 230] width 190 height 56
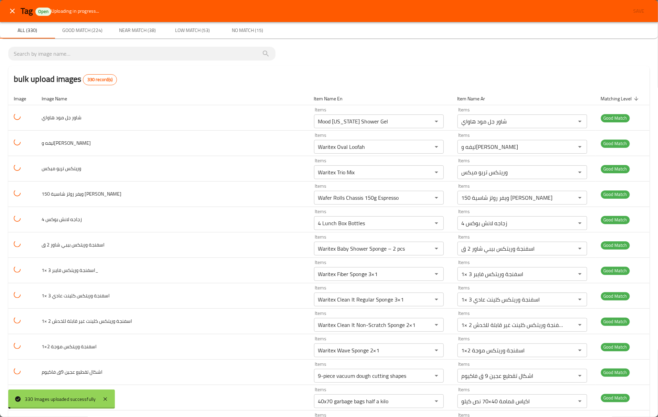
type بيضاوي-ar "ليفه وريتكس بيضاوي"
type ميكس-ar "وريتكس تريو ميكس"
type بولد-ar "شاور جل مود بولد"
type سانتوريني-ar "شاور مود سانتوريني"
type قطنية-ar "فوط ارضيات قطنية"
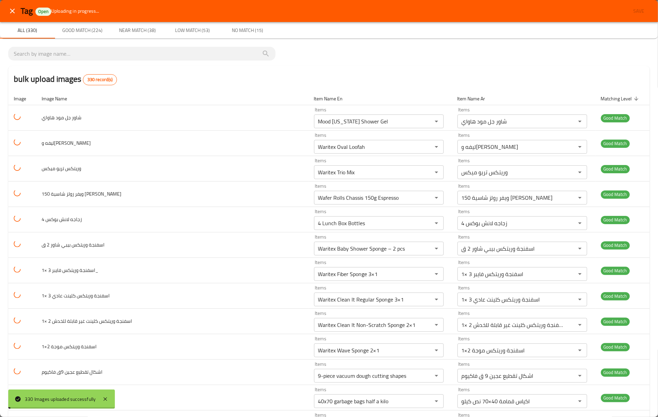
type لتر-ar "كامي شاور ياسمين 1 لتر"
type راقي-ar "ليف حمام طبيعي مساج راقي"
type قلب-ar "ليفه وريتكس قلب"
type مل-ar "شاور جل لوكس برائحه رومانسيه الكركديه 500 مل"
type بيضاوي-ar "ليفه وريتكس بيضاوي"
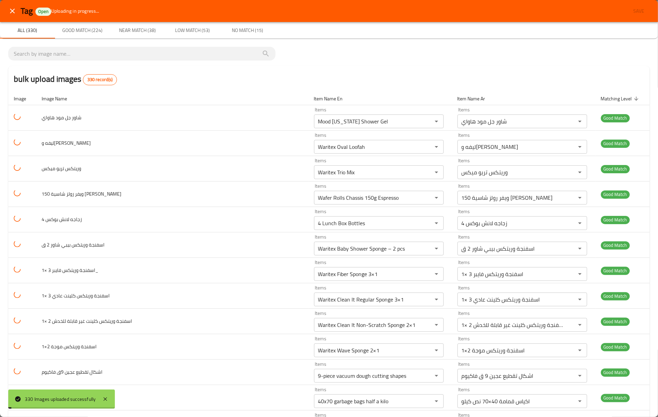
type ميكس-ar "وريتكس تريو ميكس"
type بولد-ar "شاور جل مود بولد"
type سانتوريني-ar "شاور مود سانتوريني"
type قطنية-ar "فوط ارضيات قطنية"
type لتر-ar "كامي شاور ياسمين 1 لتر"
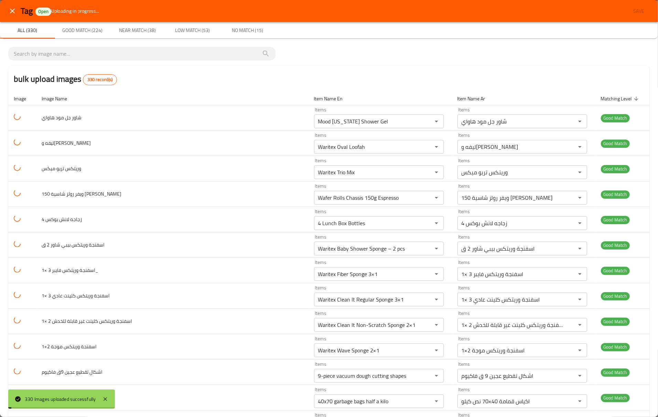
type راقي-ar "ليف حمام طبيعي مساج راقي"
type قلب-ar "ليفه وريتكس قلب"
type مل-ar "شاور جل لوكس برائحه رومانسيه الكركديه 500 مل"
type بيضاوي-ar "ليفه وريتكس بيضاوي"
type ميكس-ar "وريتكس تريو ميكس"
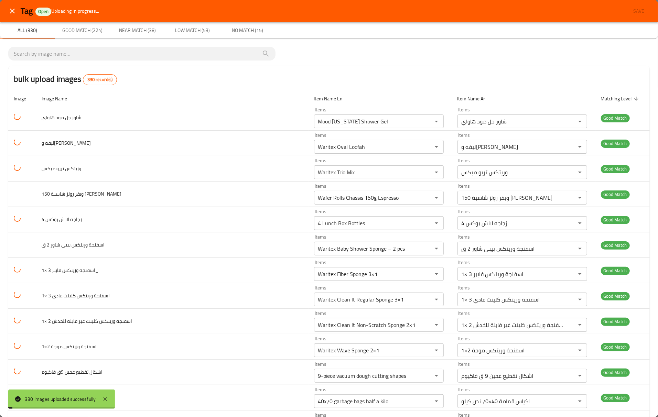
type بولد-ar "شاور جل مود بولد"
type سانتوريني-ar "شاور مود سانتوريني"
type قطنية-ar "فوط ارضيات قطنية"
type لتر-ar "كامي شاور ياسمين 1 لتر"
type راقي-ar "ليف حمام طبيعي مساج راقي"
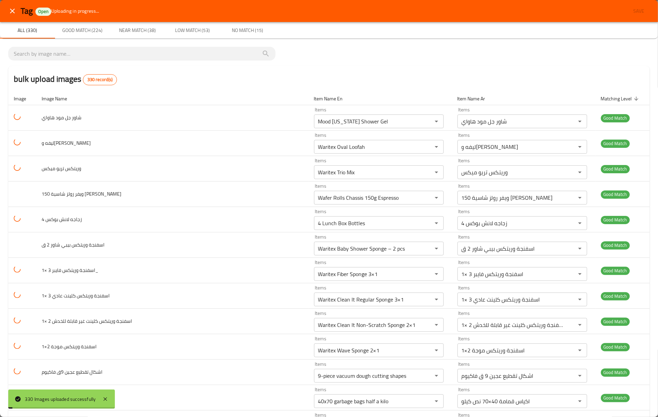
type قلب-ar "ليفه وريتكس قلب"
type مل-ar "شاور جل لوكس برائحه رومانسيه الكركديه 500 مل"
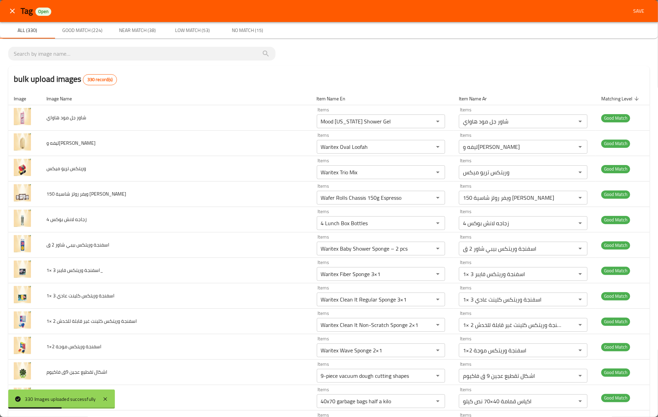
click at [226, 90] on div "bulk upload images 330 record(s)" at bounding box center [329, 79] width 642 height 26
